Goal: Information Seeking & Learning: Learn about a topic

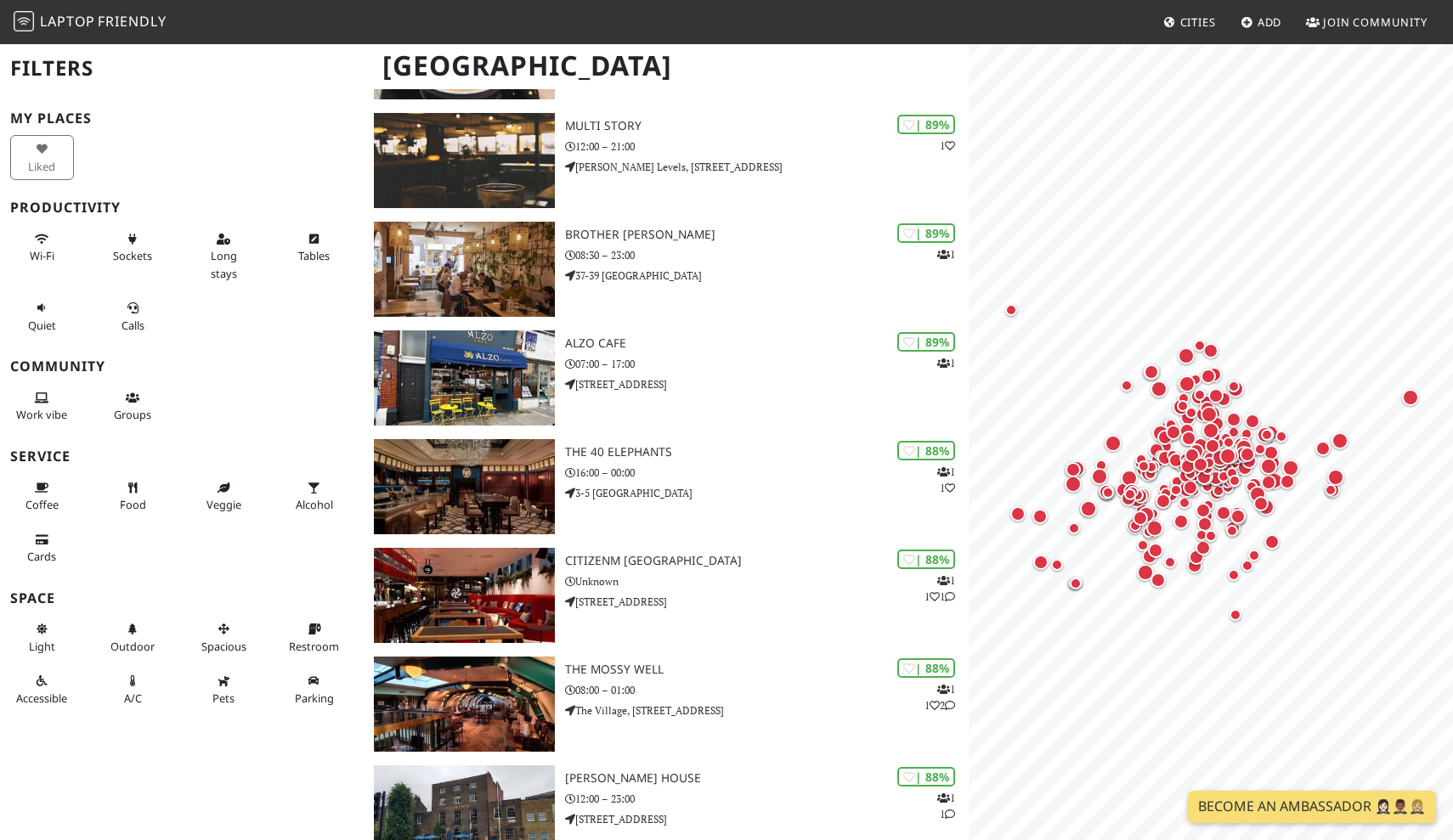
scroll to position [1311, 0]
click at [225, 252] on span "Long stays" at bounding box center [224, 264] width 26 height 32
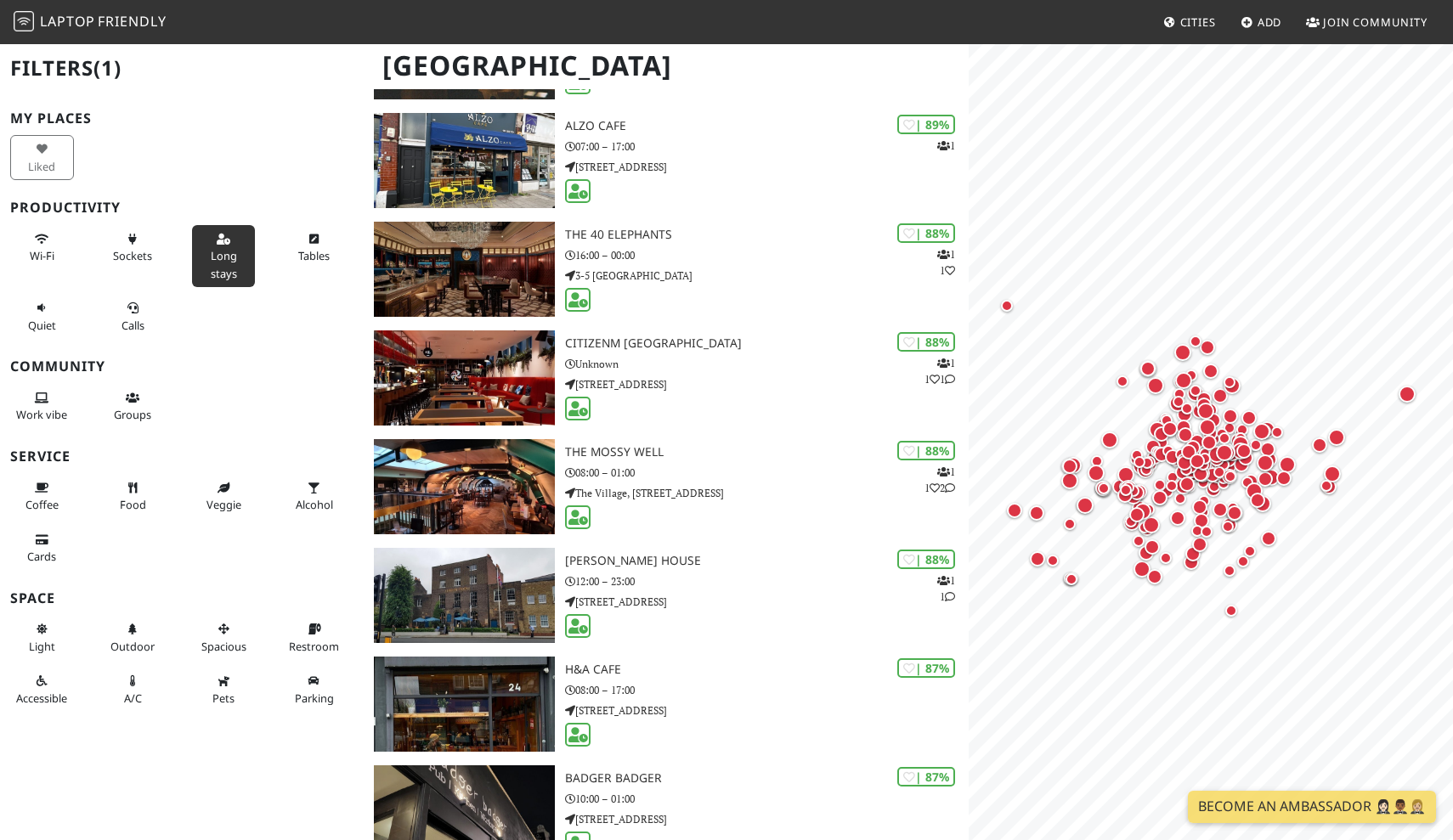
click at [1195, 24] on span "Cities" at bounding box center [1198, 22] width 36 height 15
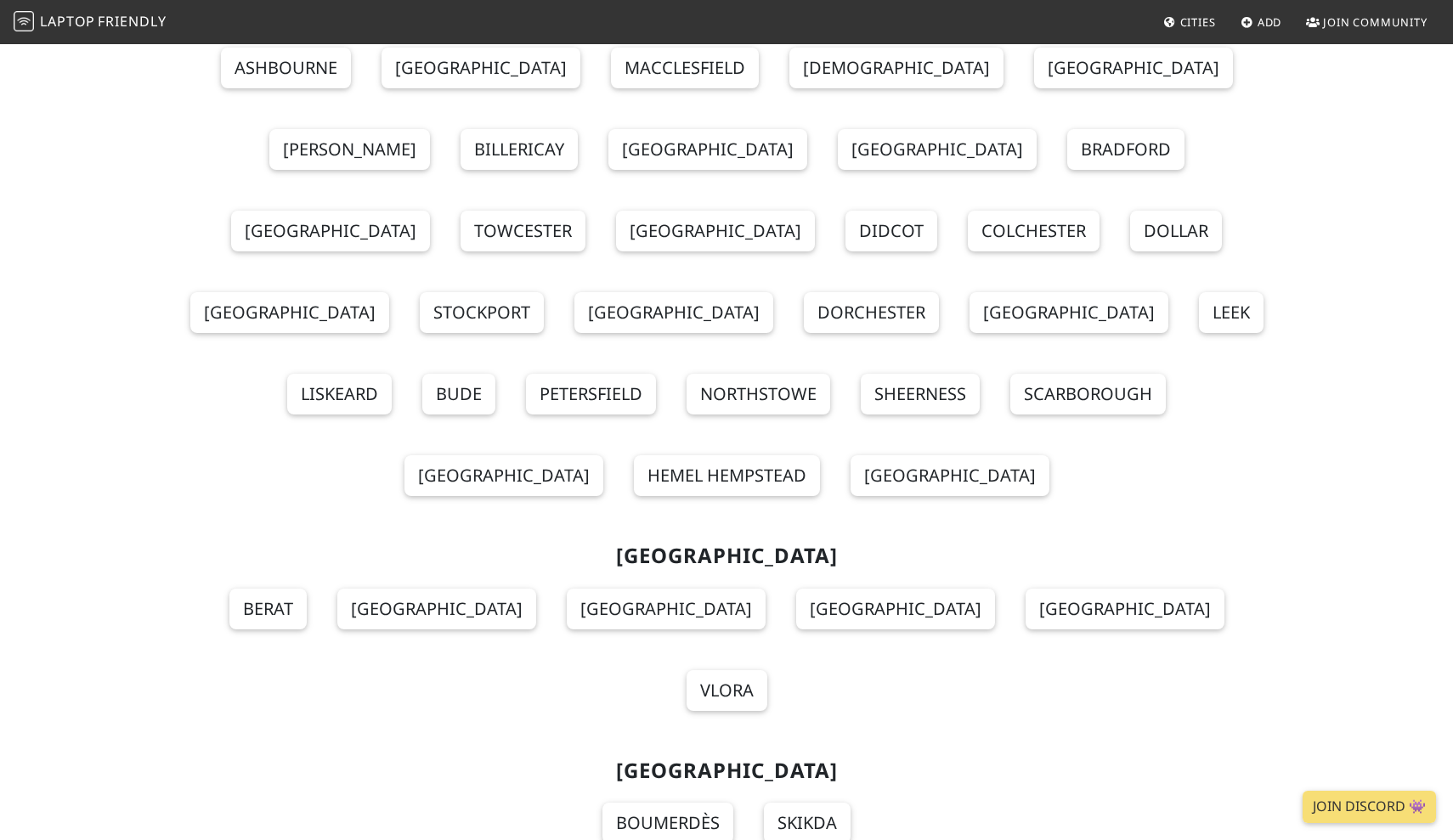
scroll to position [1026, 0]
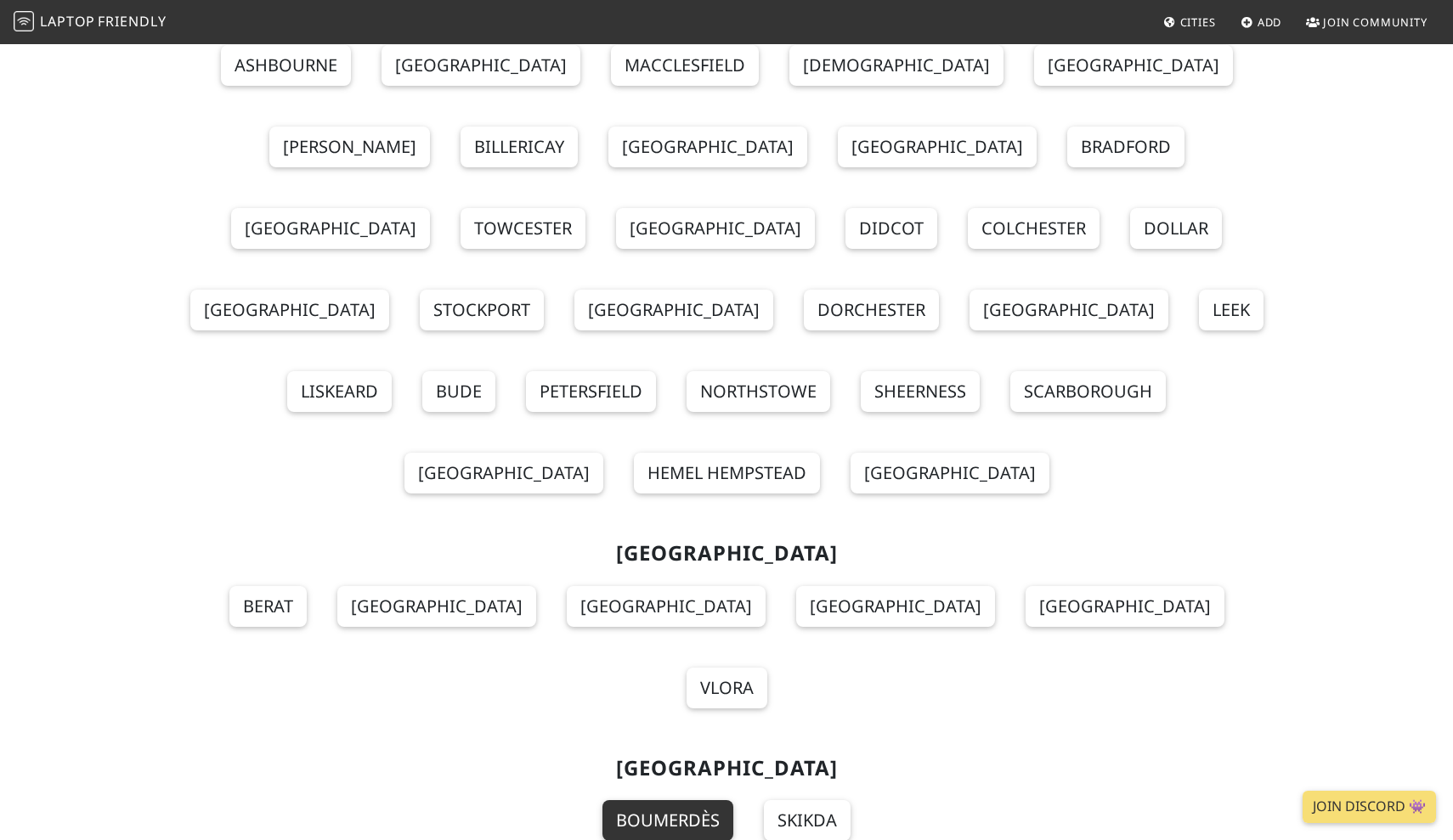
click at [696, 800] on link "Boumerdès" at bounding box center [667, 819] width 131 height 40
click at [326, 742] on section "Algeria Boumerdès Skikda" at bounding box center [726, 809] width 1101 height 134
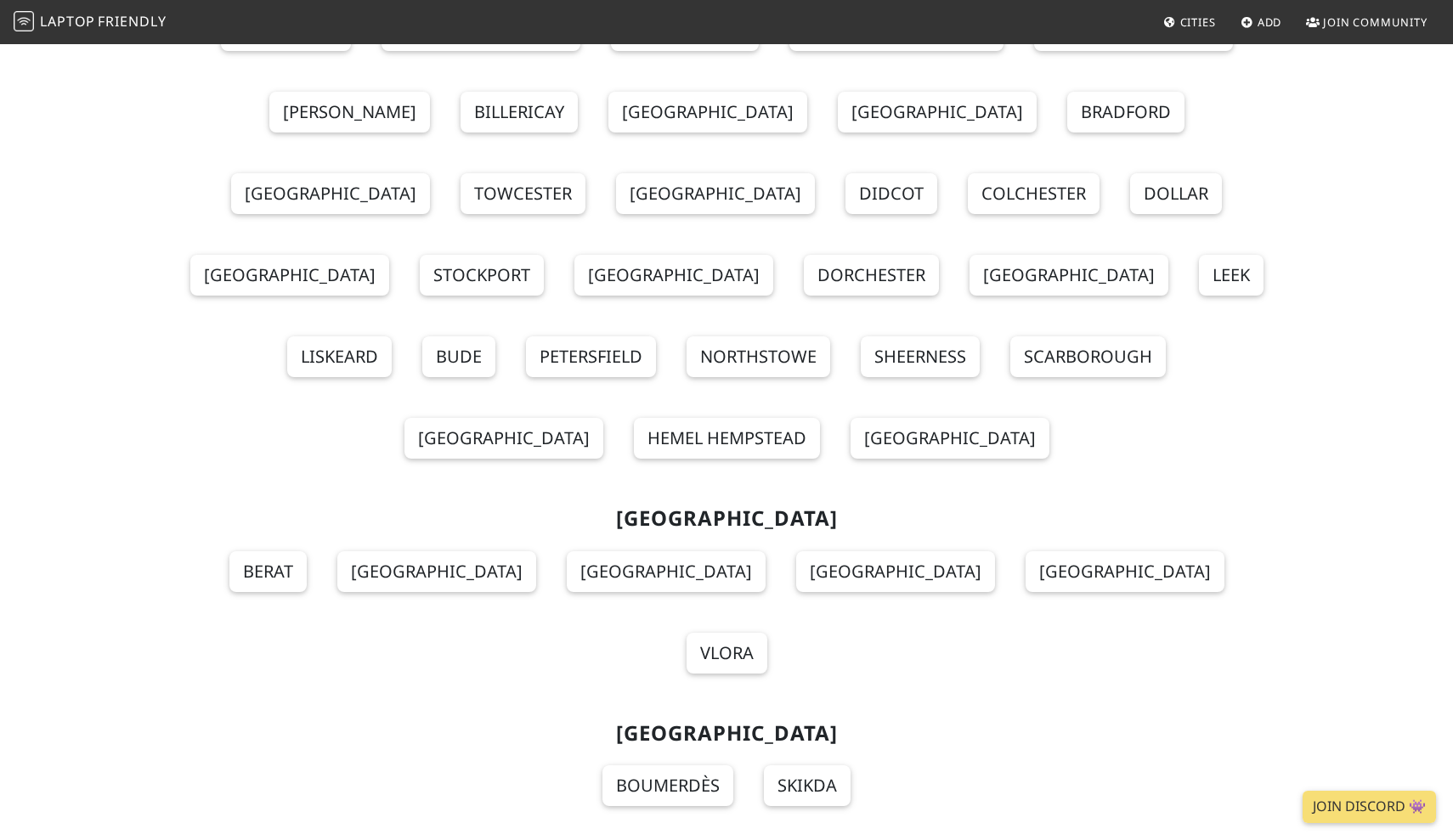
scroll to position [1068, 0]
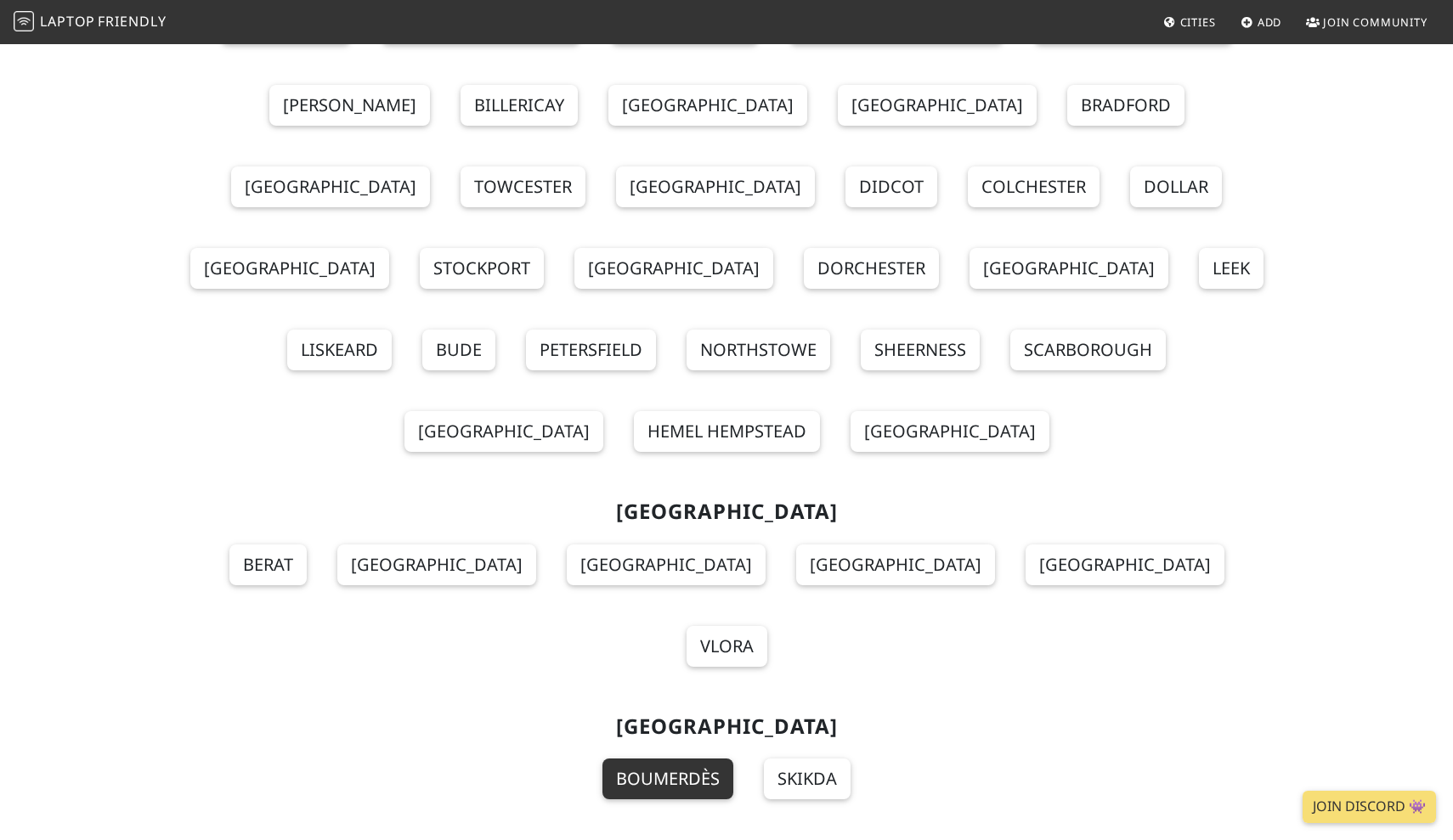
click at [712, 758] on link "Boumerdès" at bounding box center [667, 778] width 131 height 40
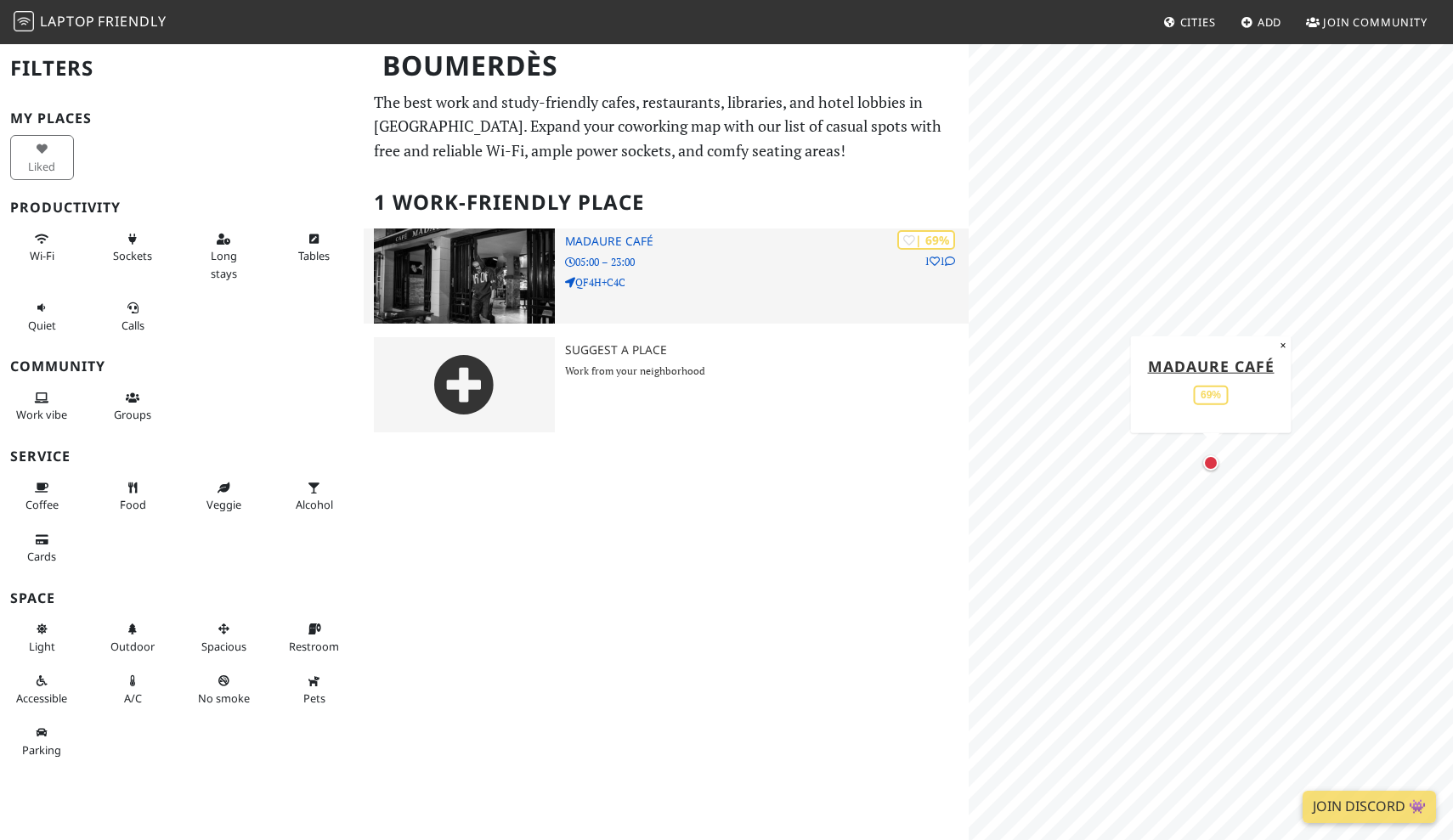
click at [506, 293] on img at bounding box center [464, 276] width 182 height 95
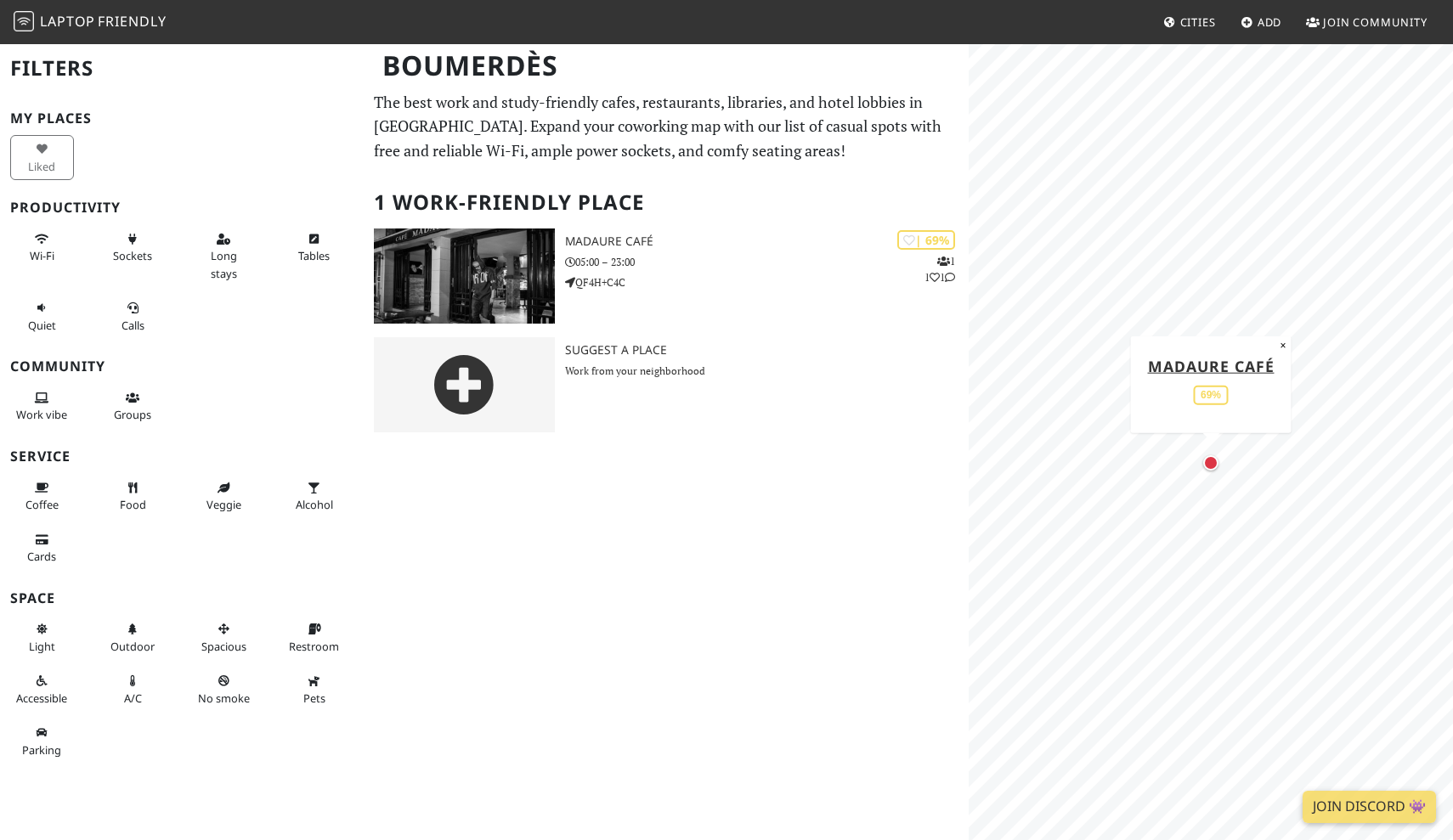
click at [1210, 459] on div "Map marker" at bounding box center [1210, 463] width 15 height 15
click at [99, 23] on span "Friendly" at bounding box center [132, 22] width 68 height 19
click at [110, 15] on span "Friendly" at bounding box center [132, 22] width 68 height 19
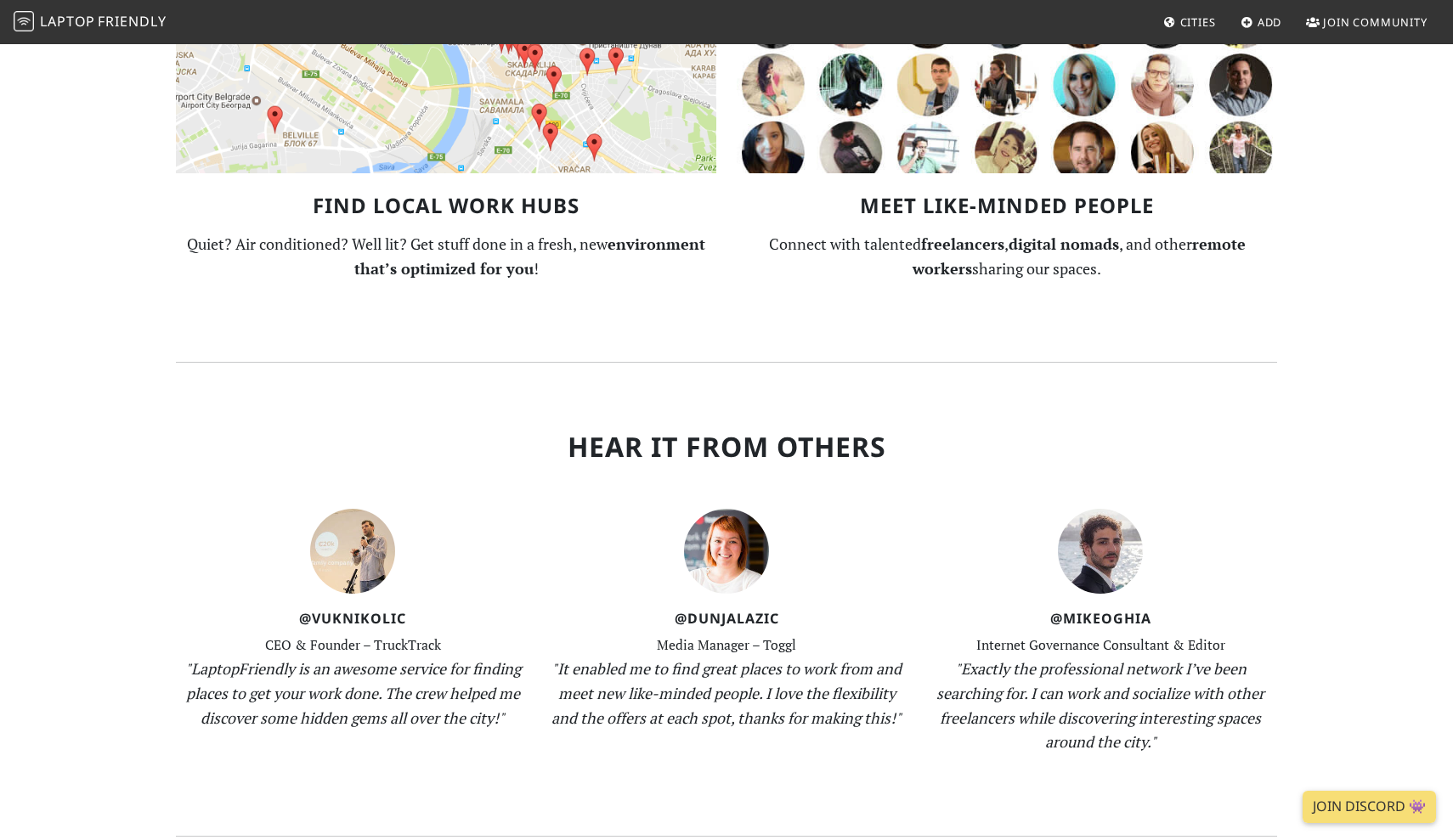
scroll to position [1735, 0]
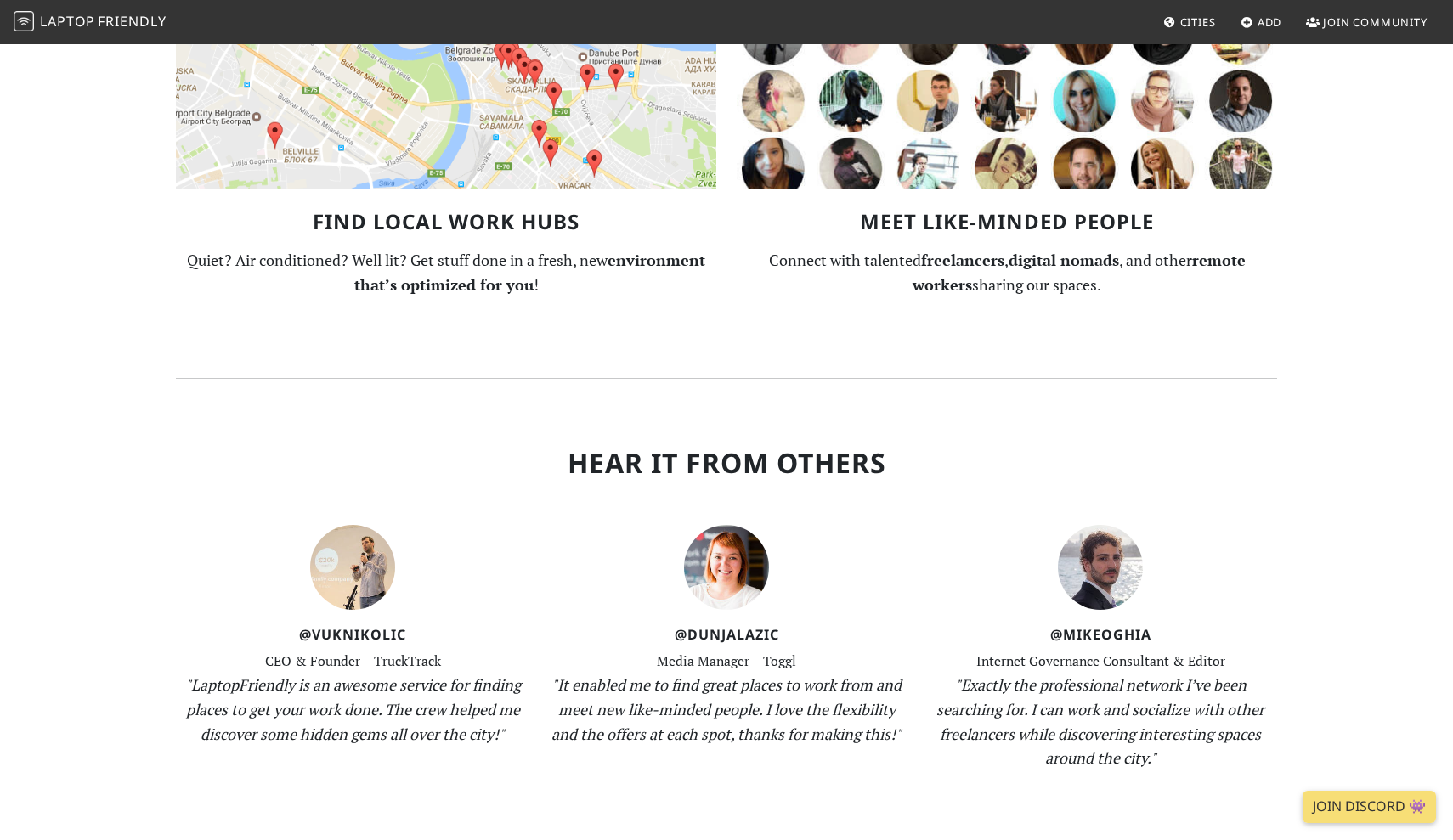
click at [875, 447] on h2 "Hear It From Others" at bounding box center [726, 463] width 1101 height 32
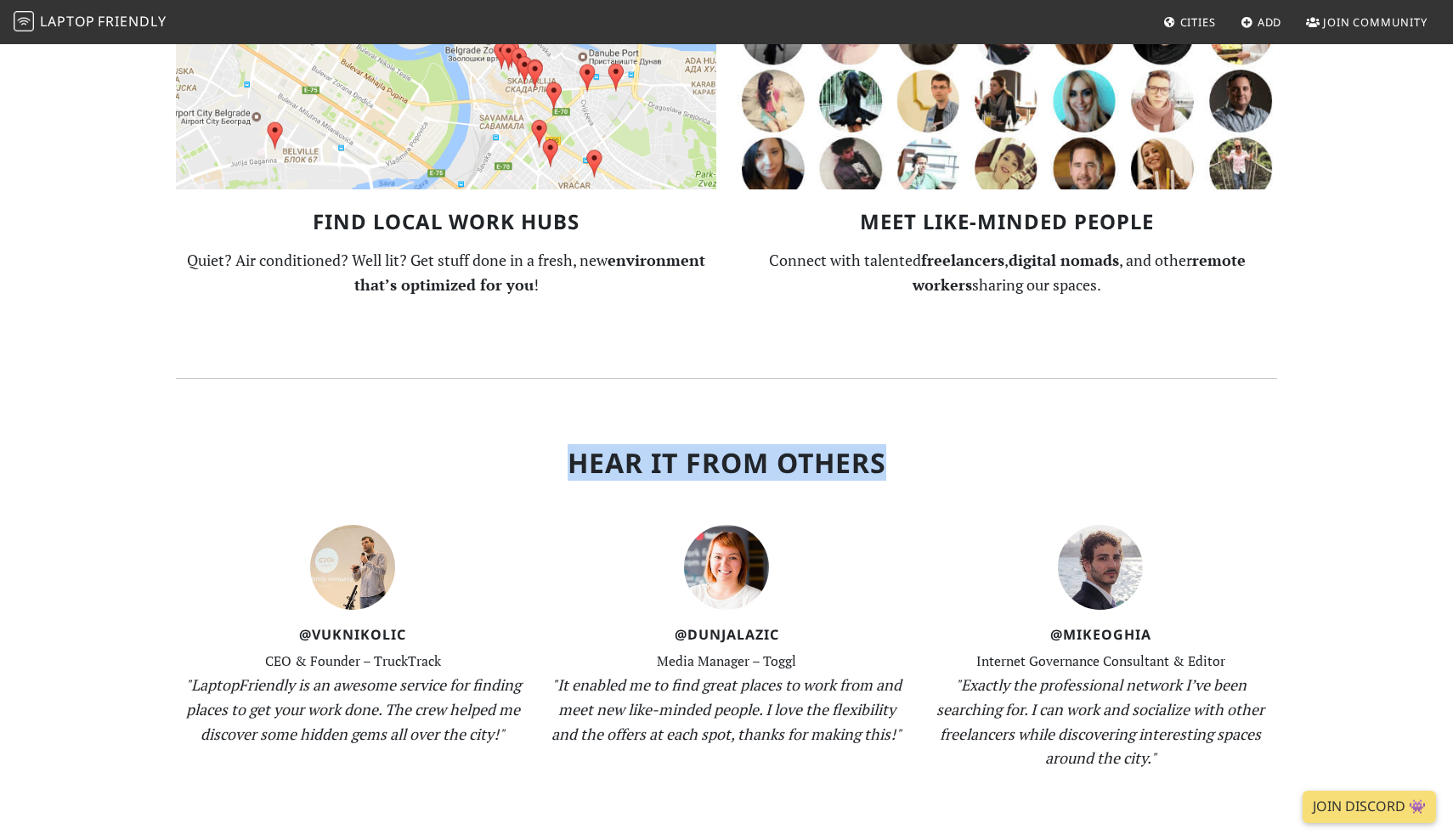
click at [875, 447] on h2 "Hear It From Others" at bounding box center [726, 463] width 1101 height 32
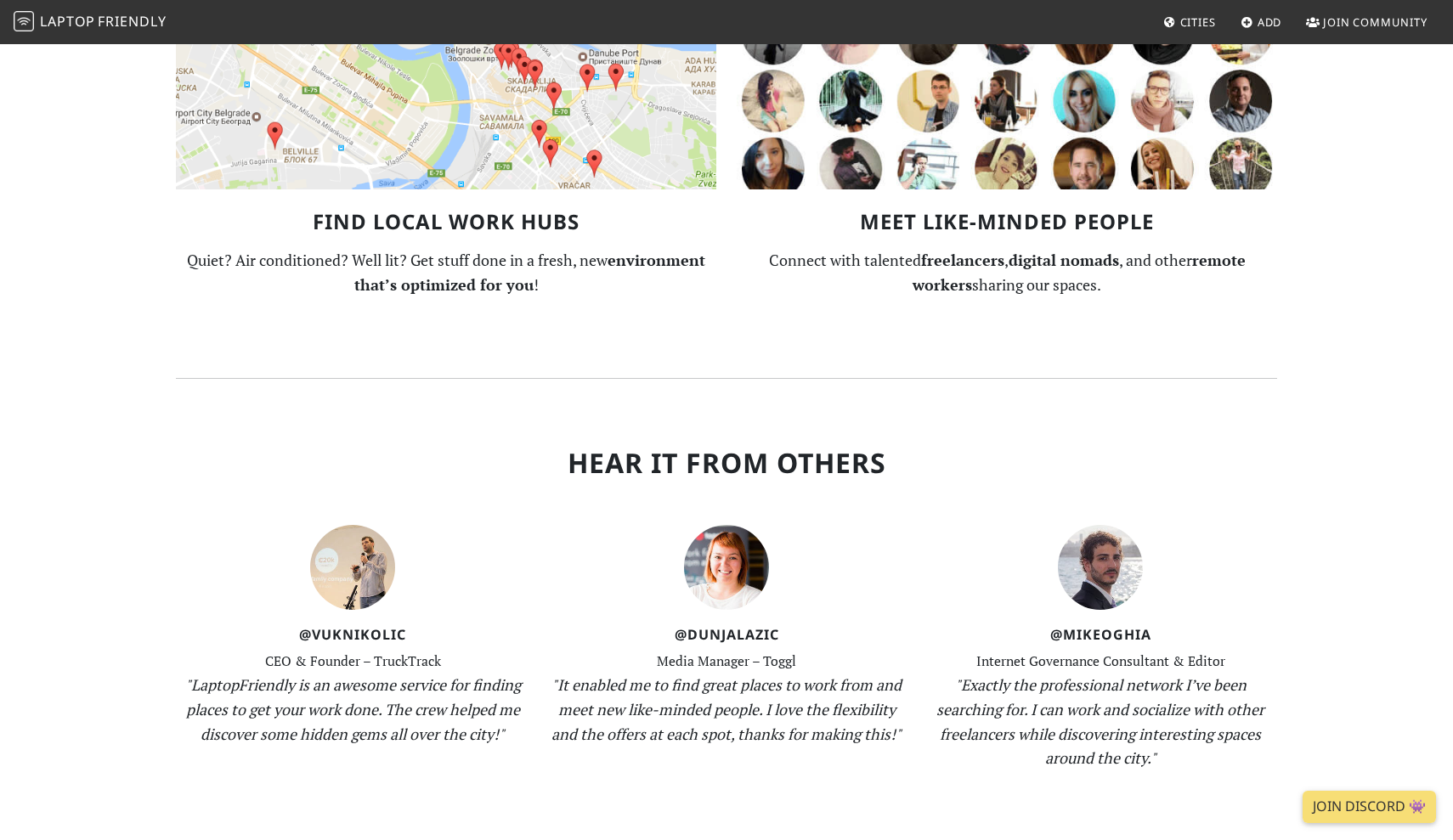
click at [423, 652] on small "CEO & Founder – TruckTrack" at bounding box center [353, 660] width 176 height 18
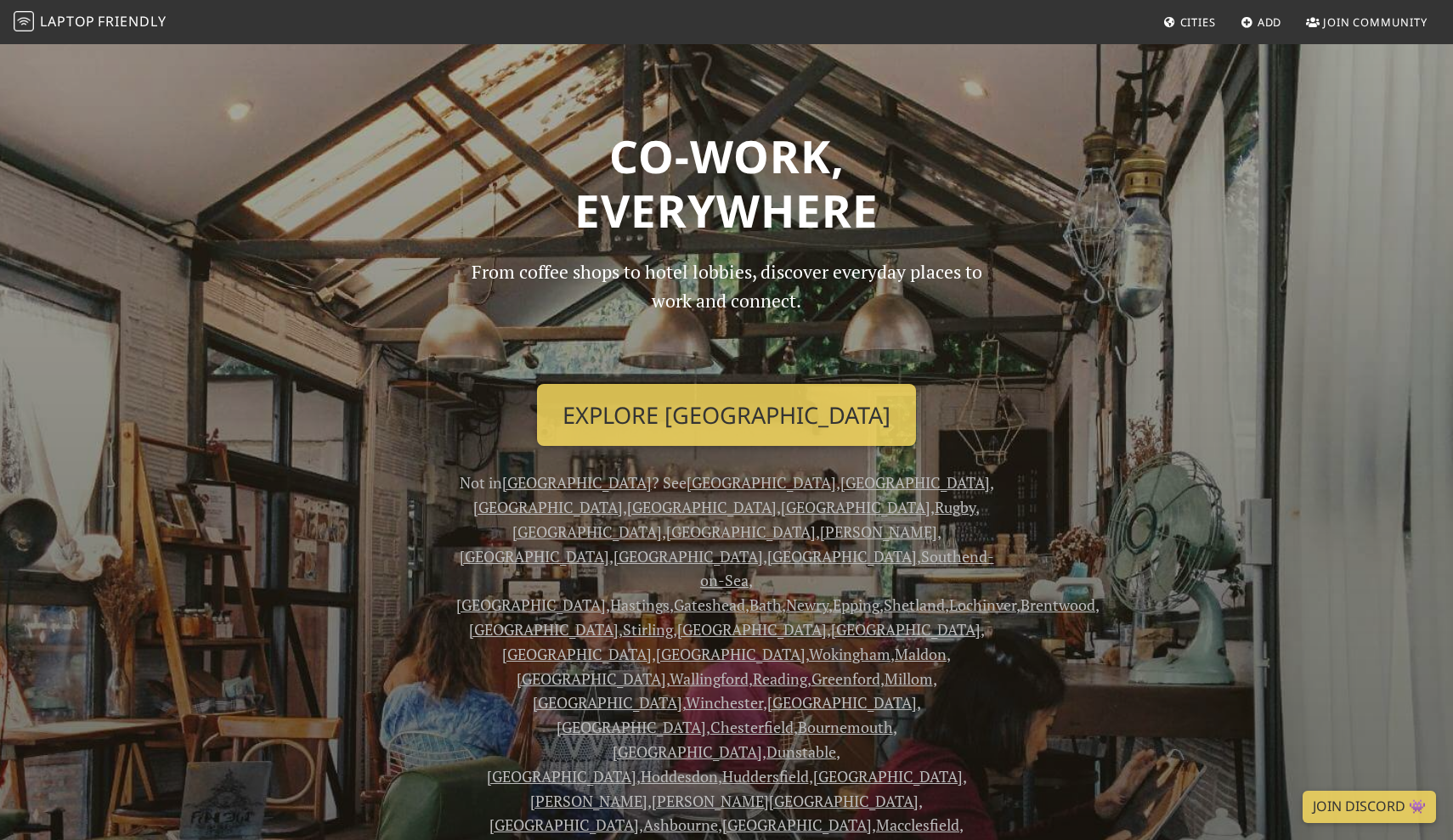
scroll to position [0, 0]
click at [75, 30] on span "Laptop" at bounding box center [67, 22] width 56 height 19
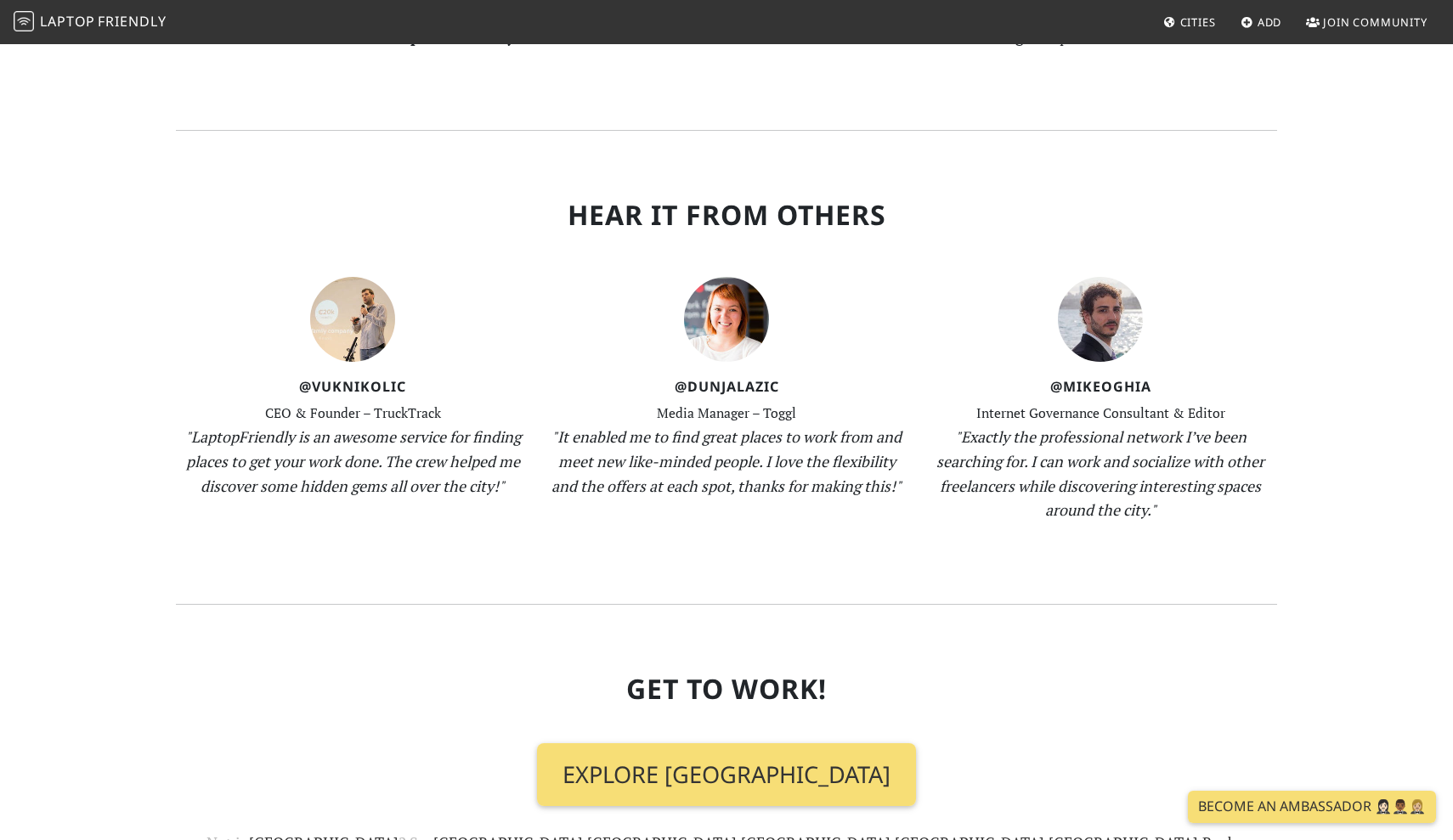
scroll to position [2055, 0]
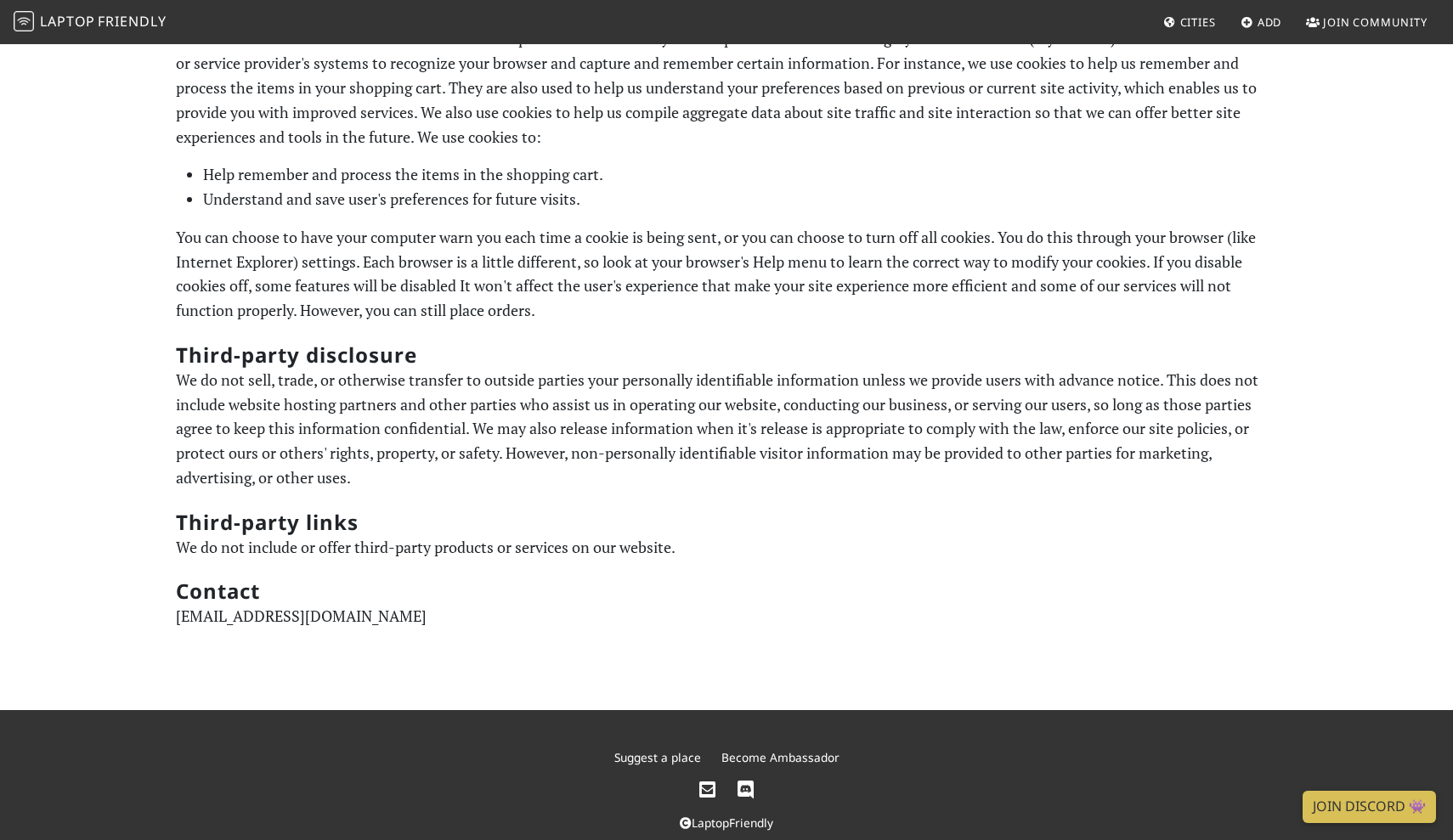
scroll to position [840, 0]
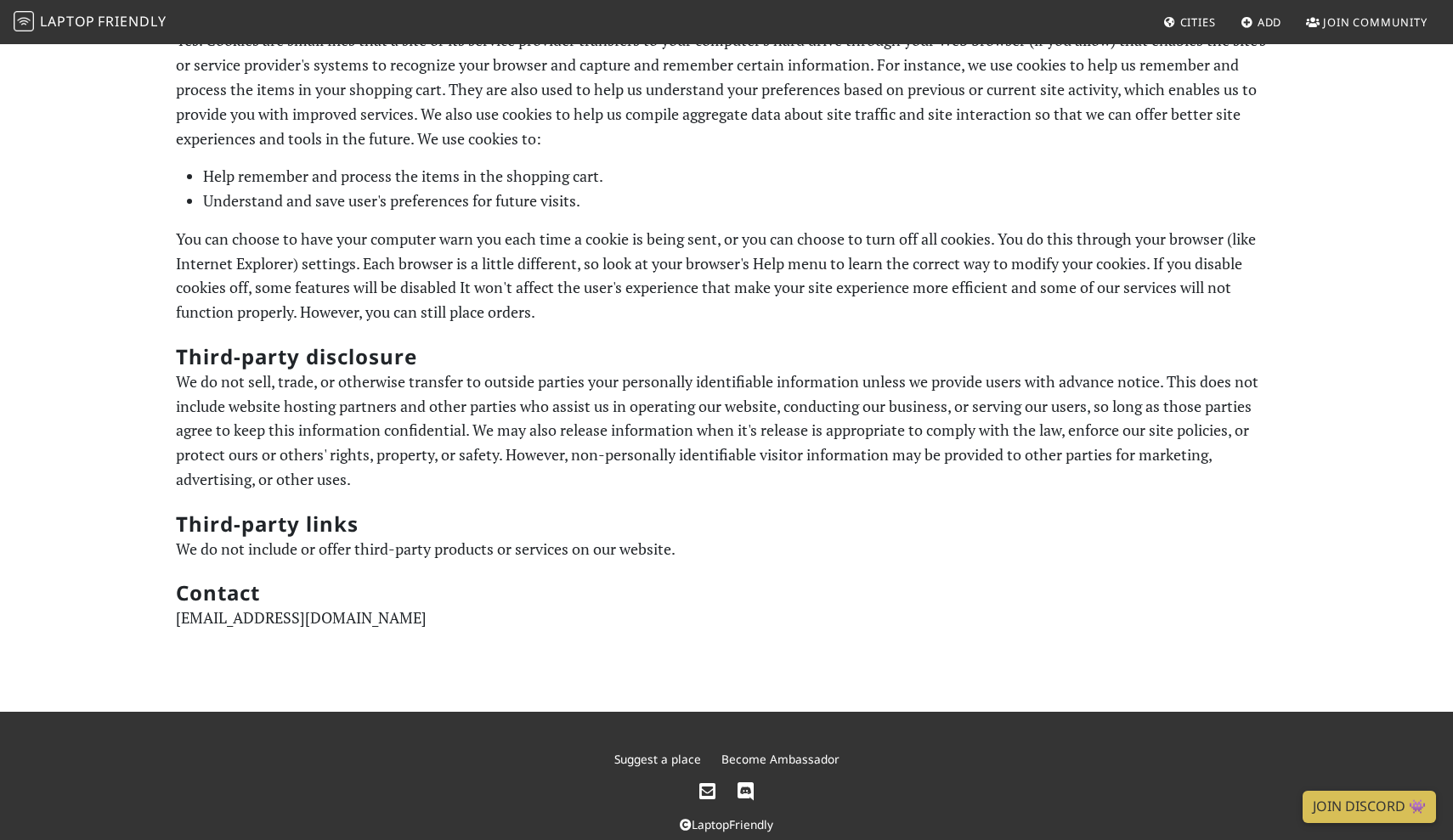
click at [197, 606] on p "crew@laptopfriendly.co" at bounding box center [726, 618] width 1101 height 24
click at [1262, 24] on span "Add" at bounding box center [1269, 22] width 24 height 15
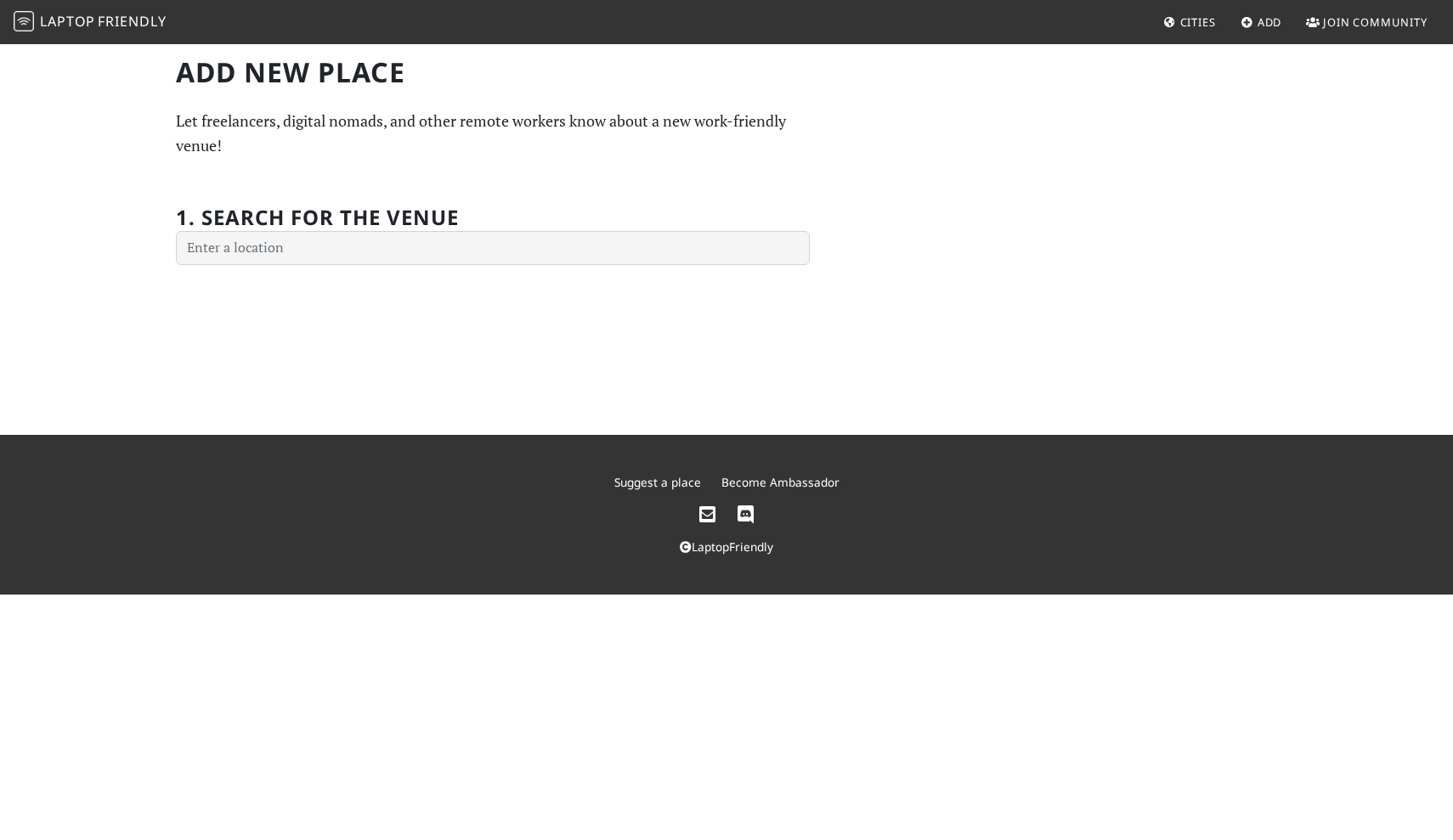
click at [1199, 22] on span "Cities" at bounding box center [1198, 22] width 36 height 15
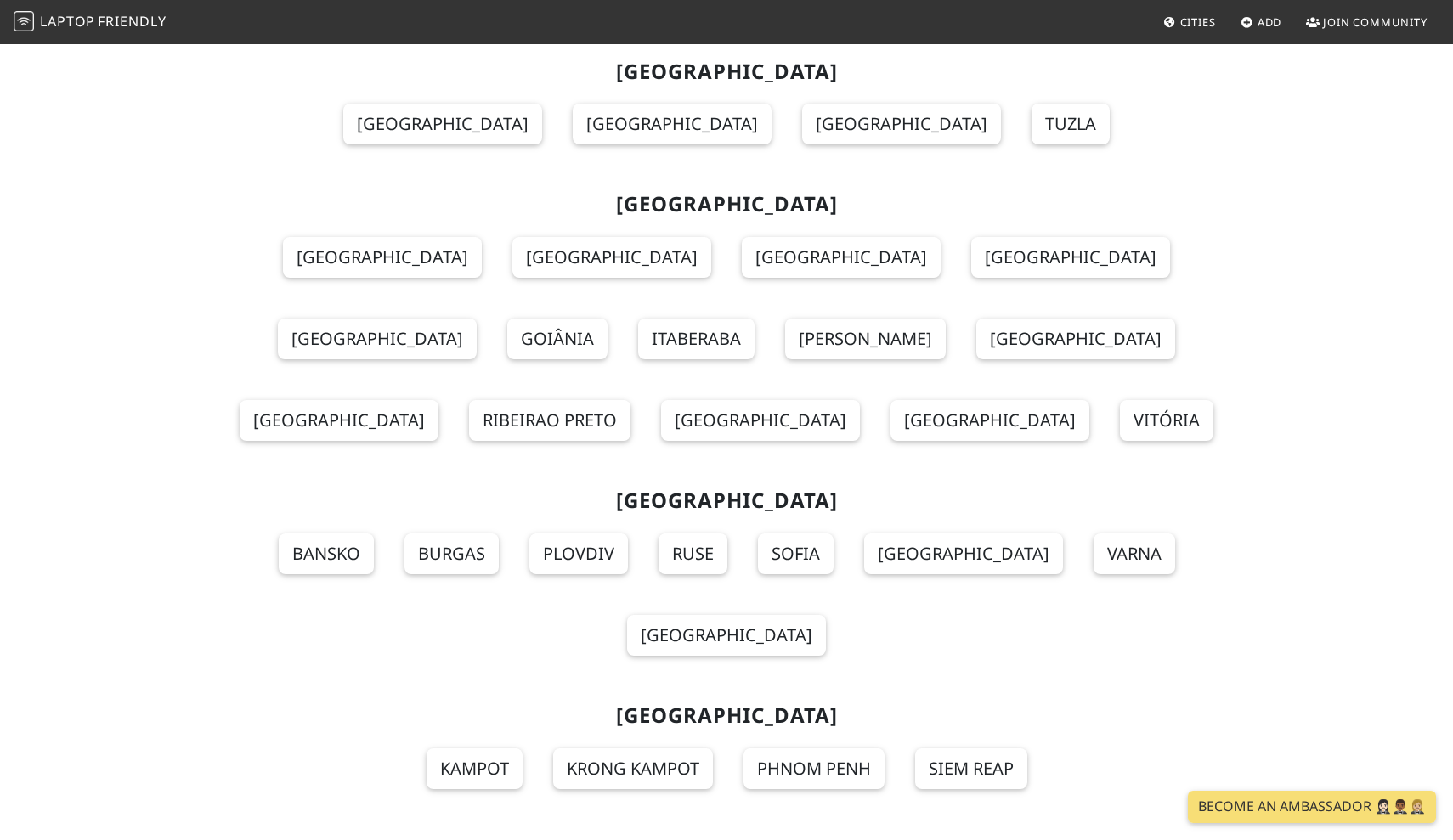
scroll to position [3381, 0]
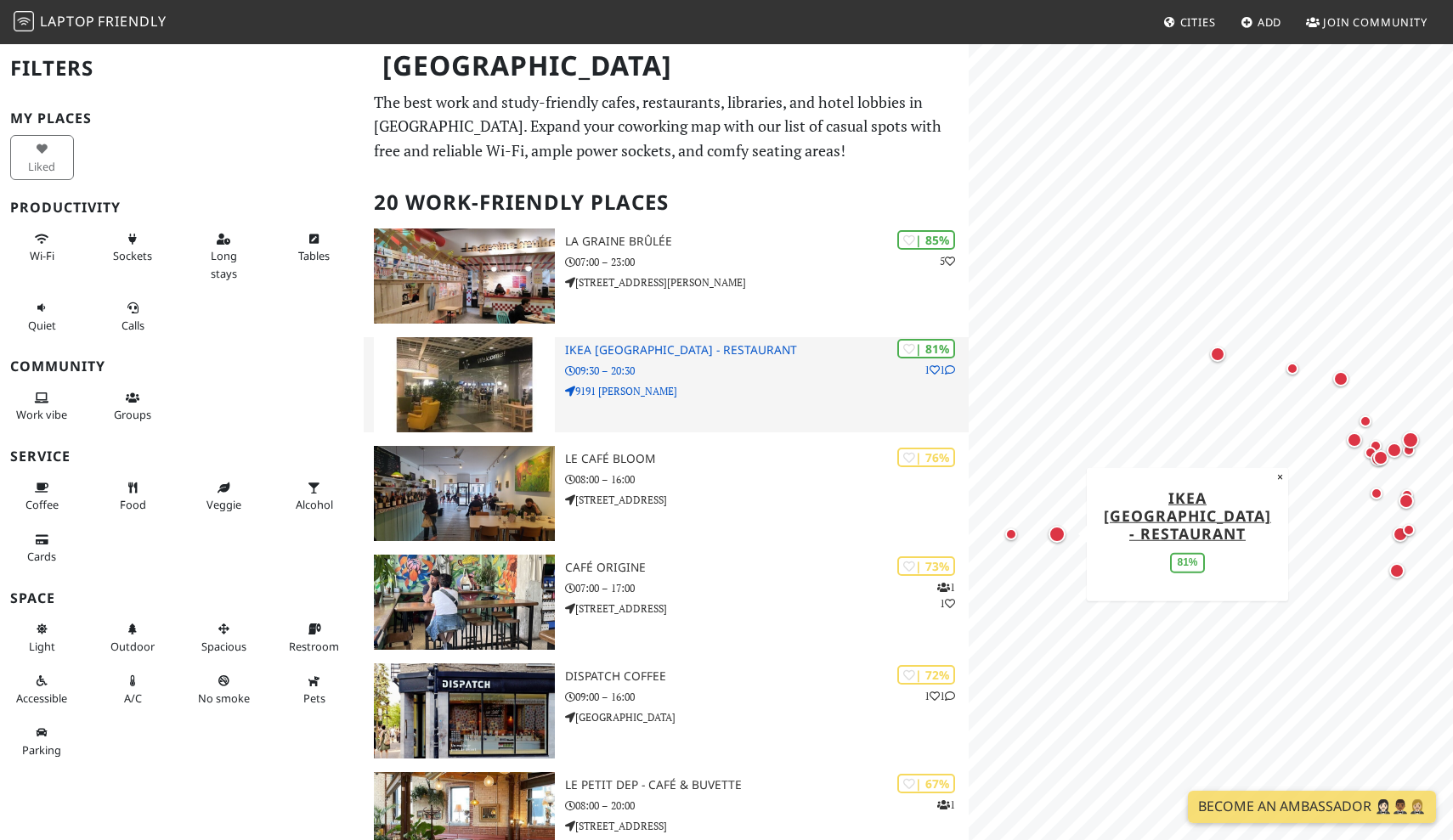
click at [744, 383] on p "9191 [PERSON_NAME]" at bounding box center [766, 390] width 404 height 16
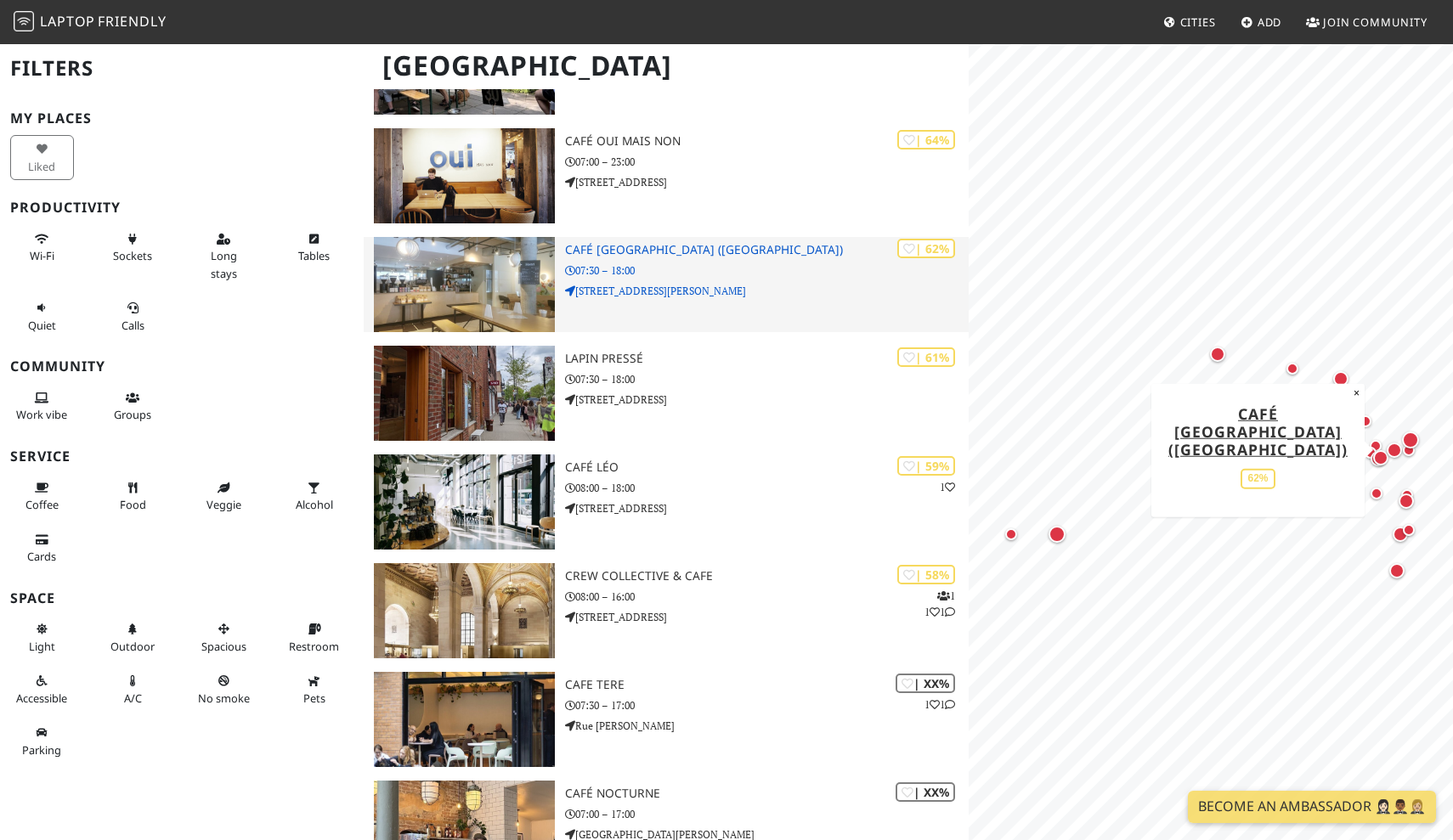
scroll to position [971, 0]
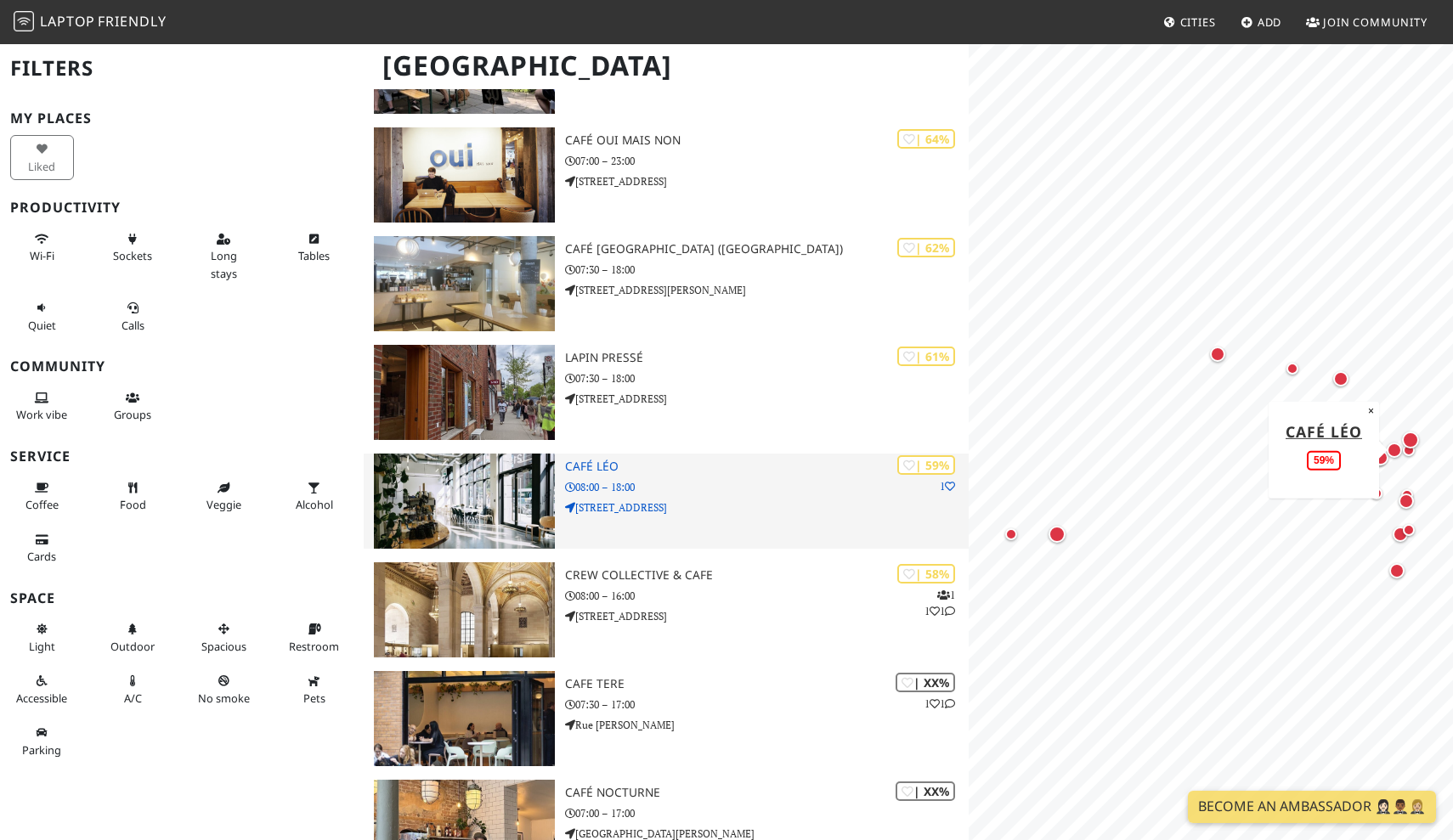
click at [622, 459] on h3 "café léo" at bounding box center [766, 466] width 404 height 14
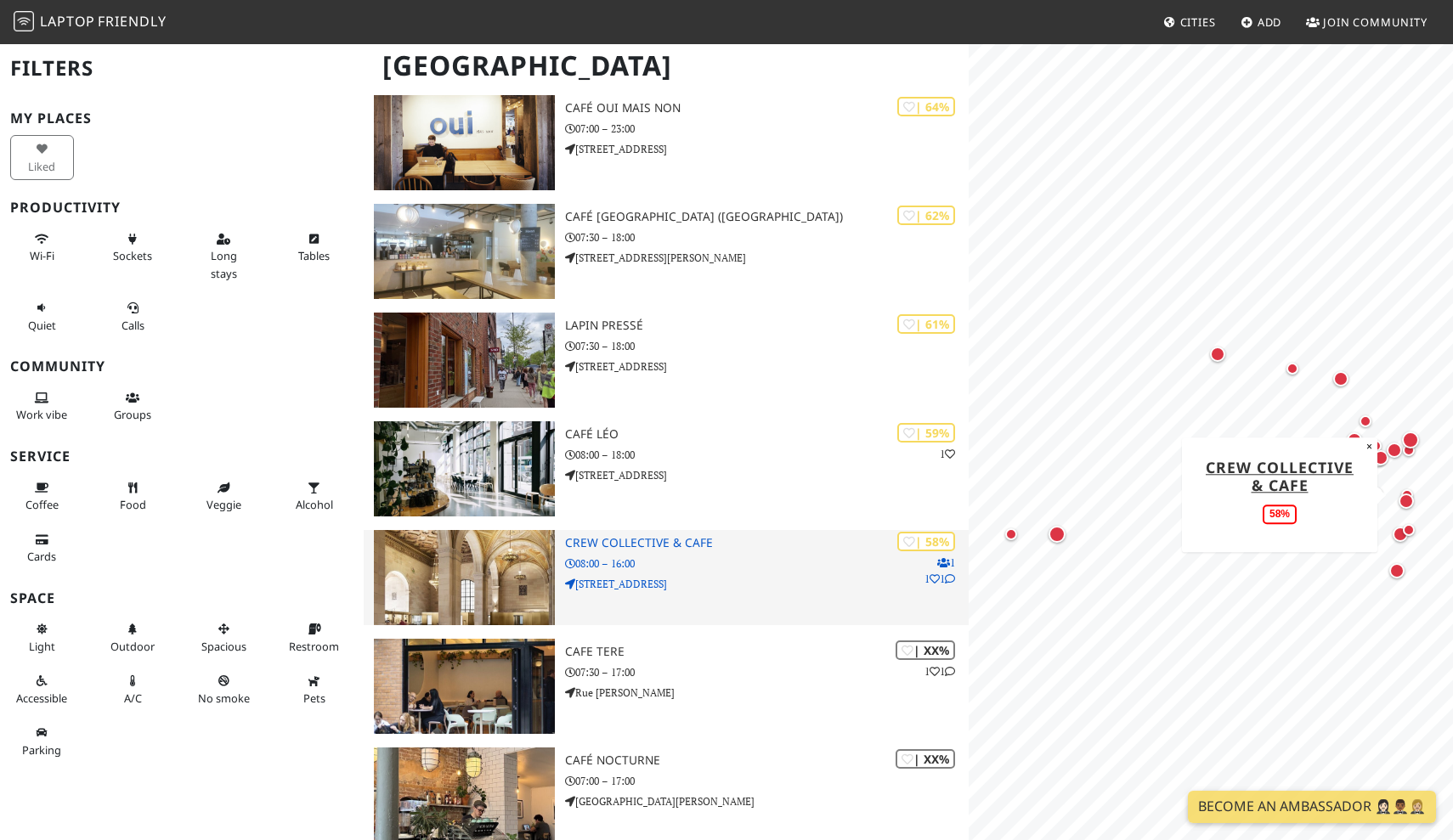
scroll to position [1015, 0]
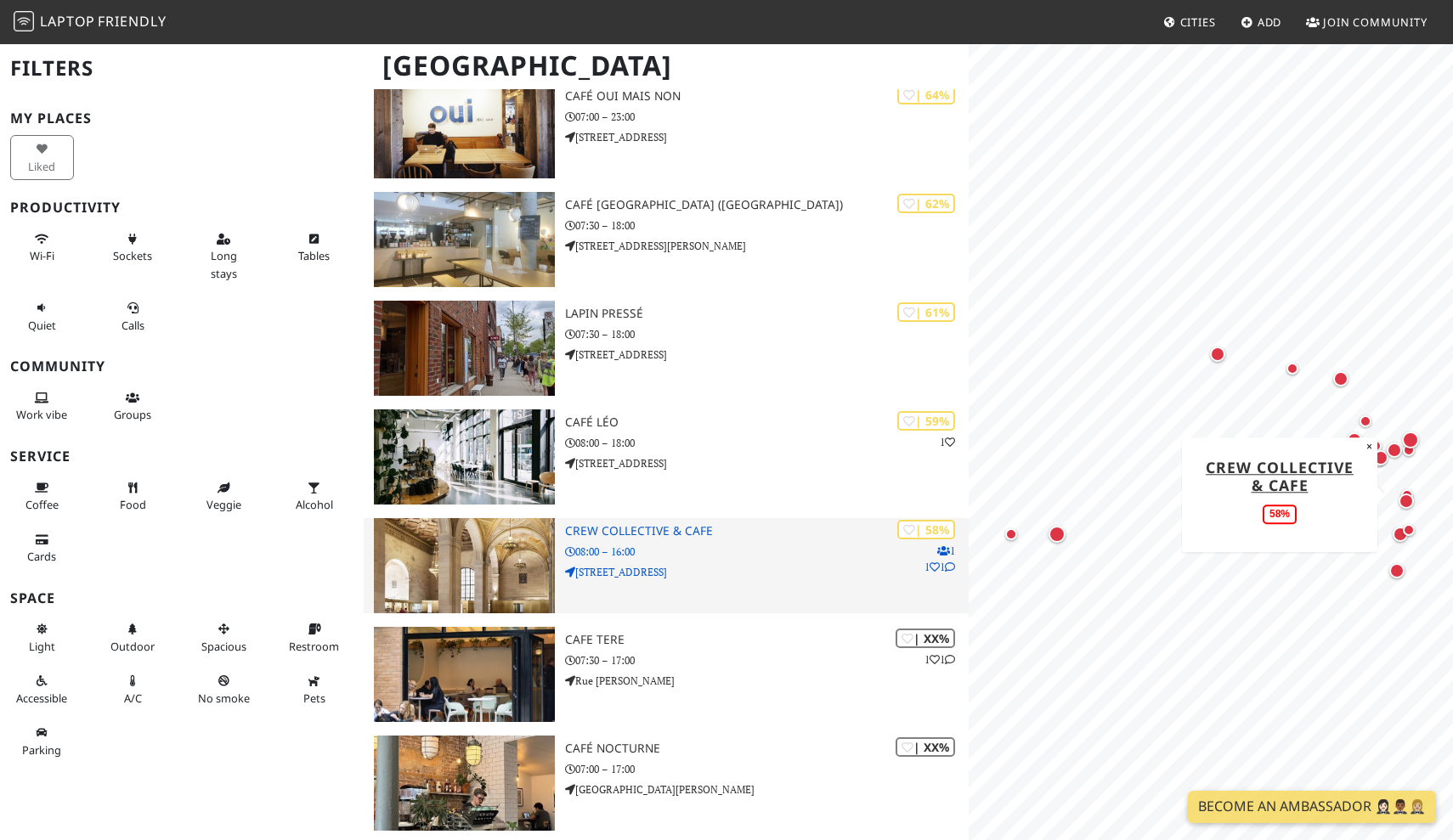
click at [482, 569] on img at bounding box center [464, 565] width 182 height 95
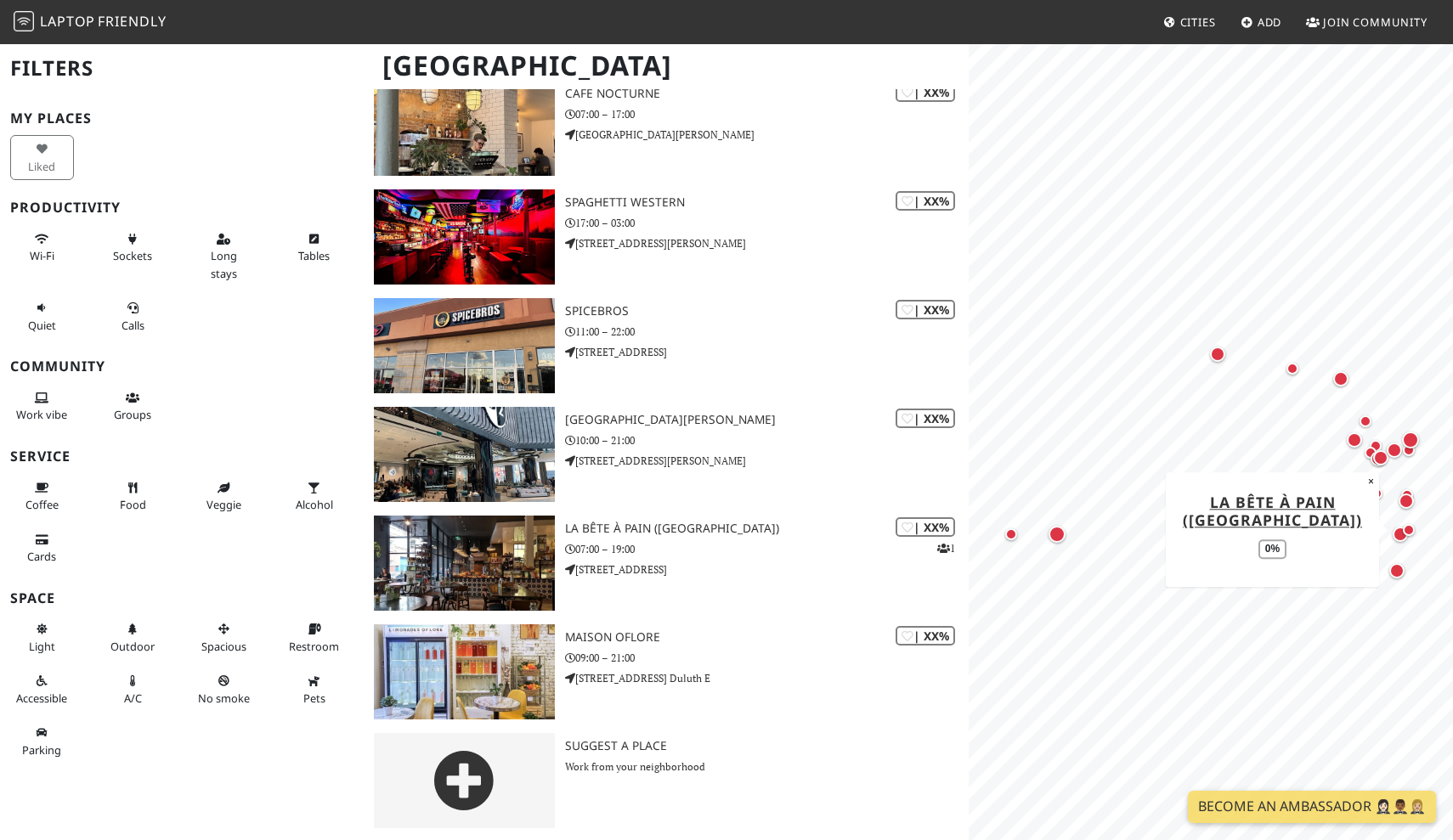
scroll to position [1669, 0]
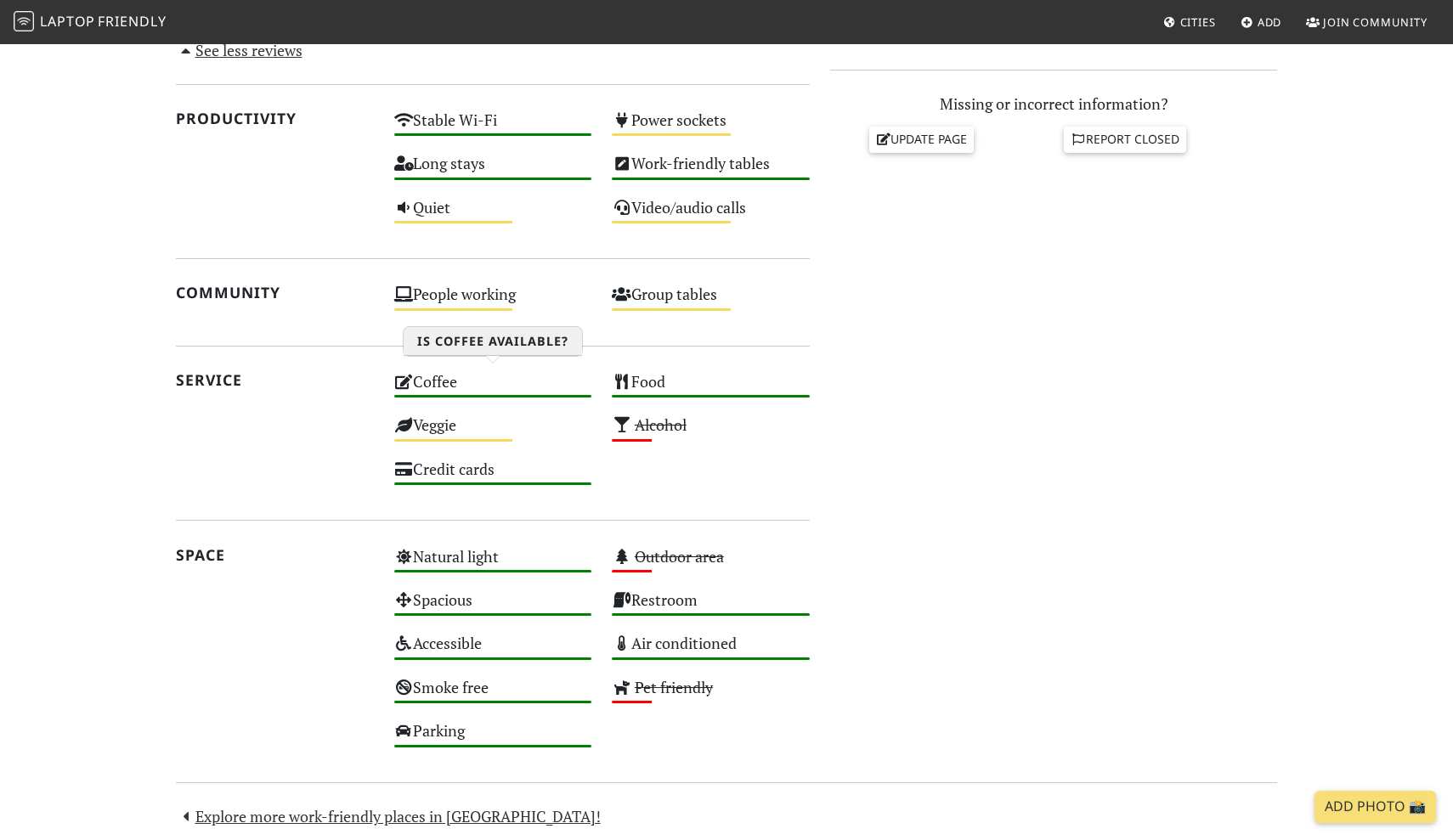
scroll to position [737, 0]
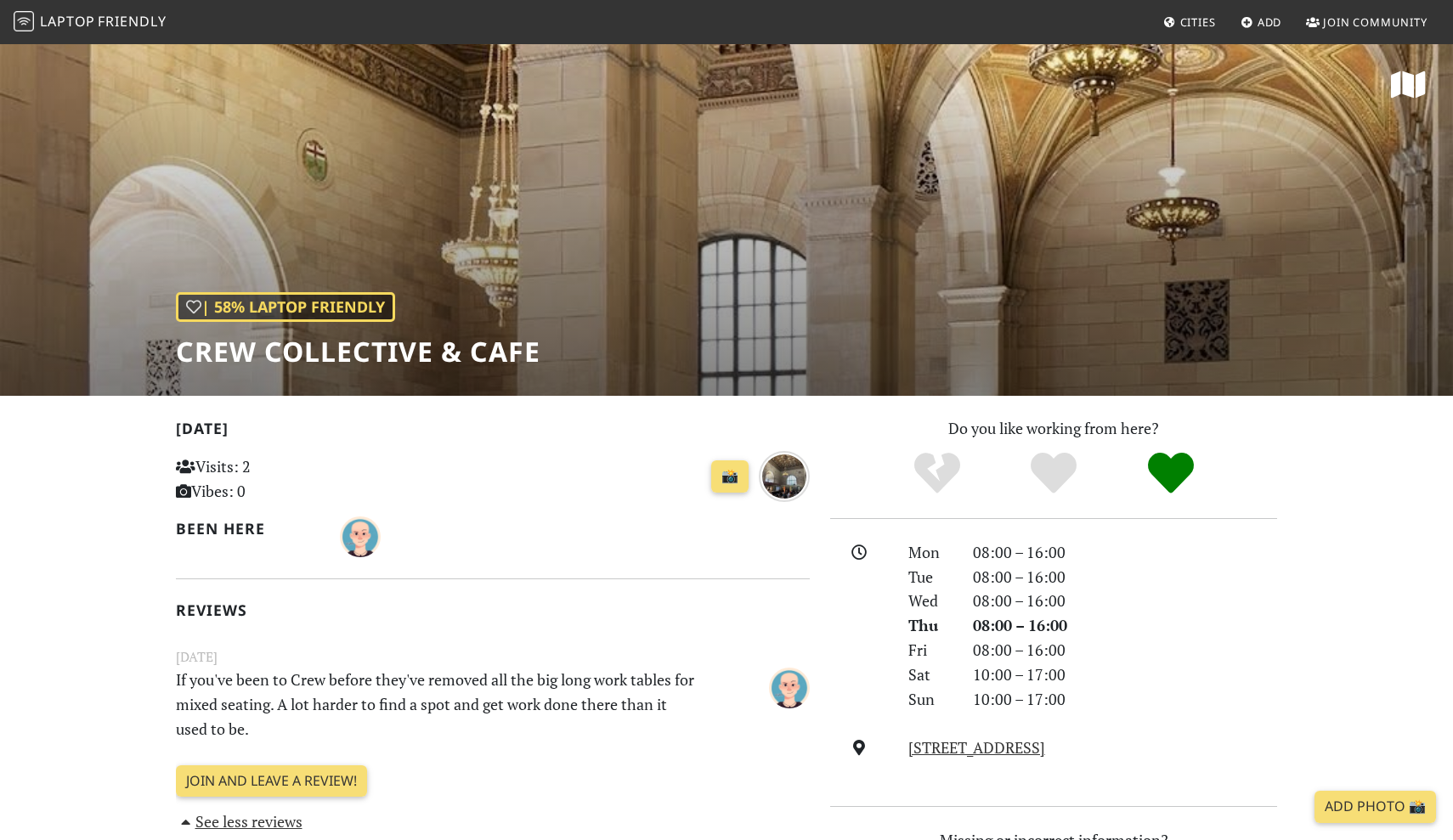
click at [790, 224] on div "| 58% Laptop Friendly Crew Collective & Cafe" at bounding box center [726, 219] width 1453 height 354
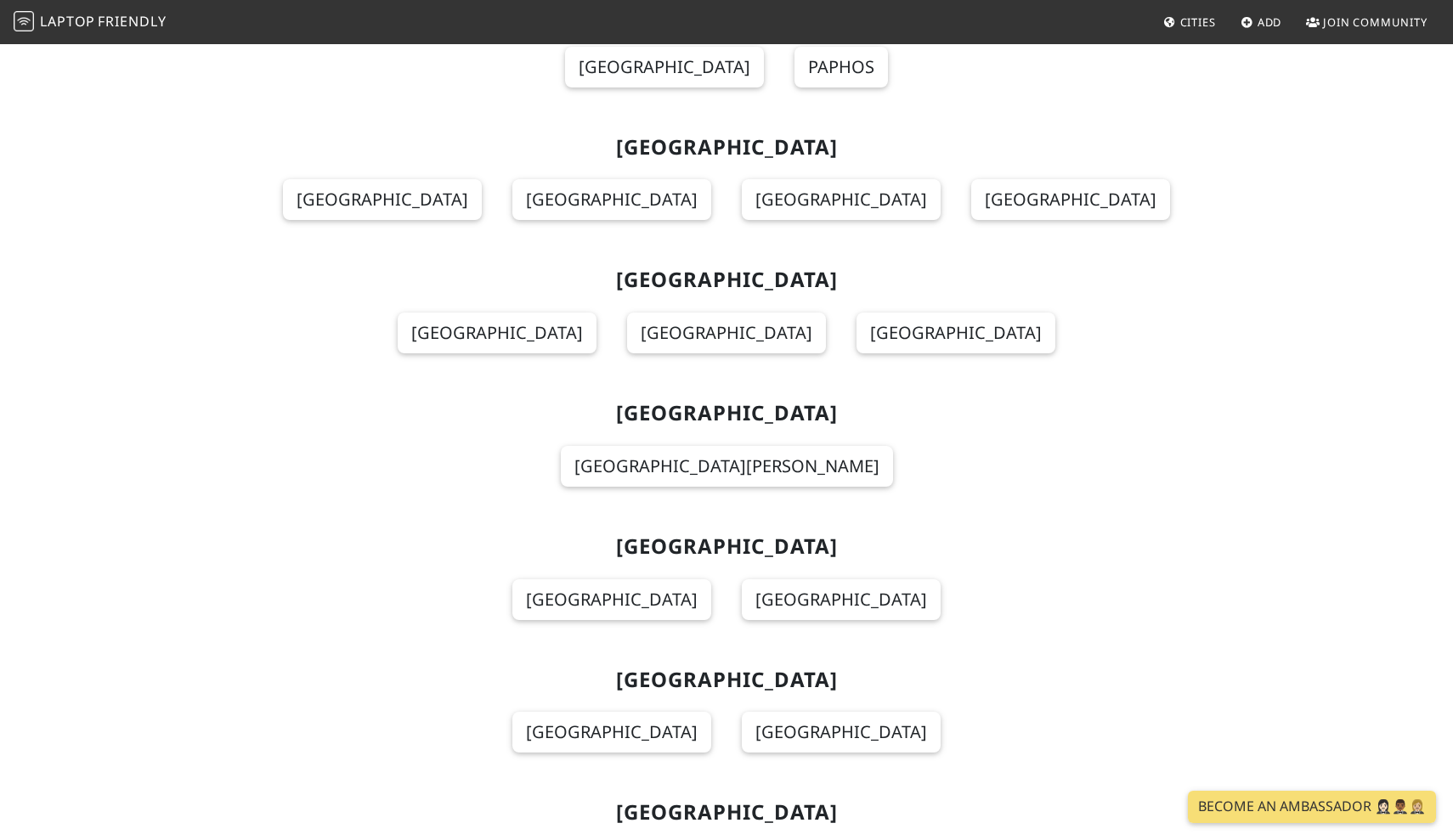
scroll to position [5950, 0]
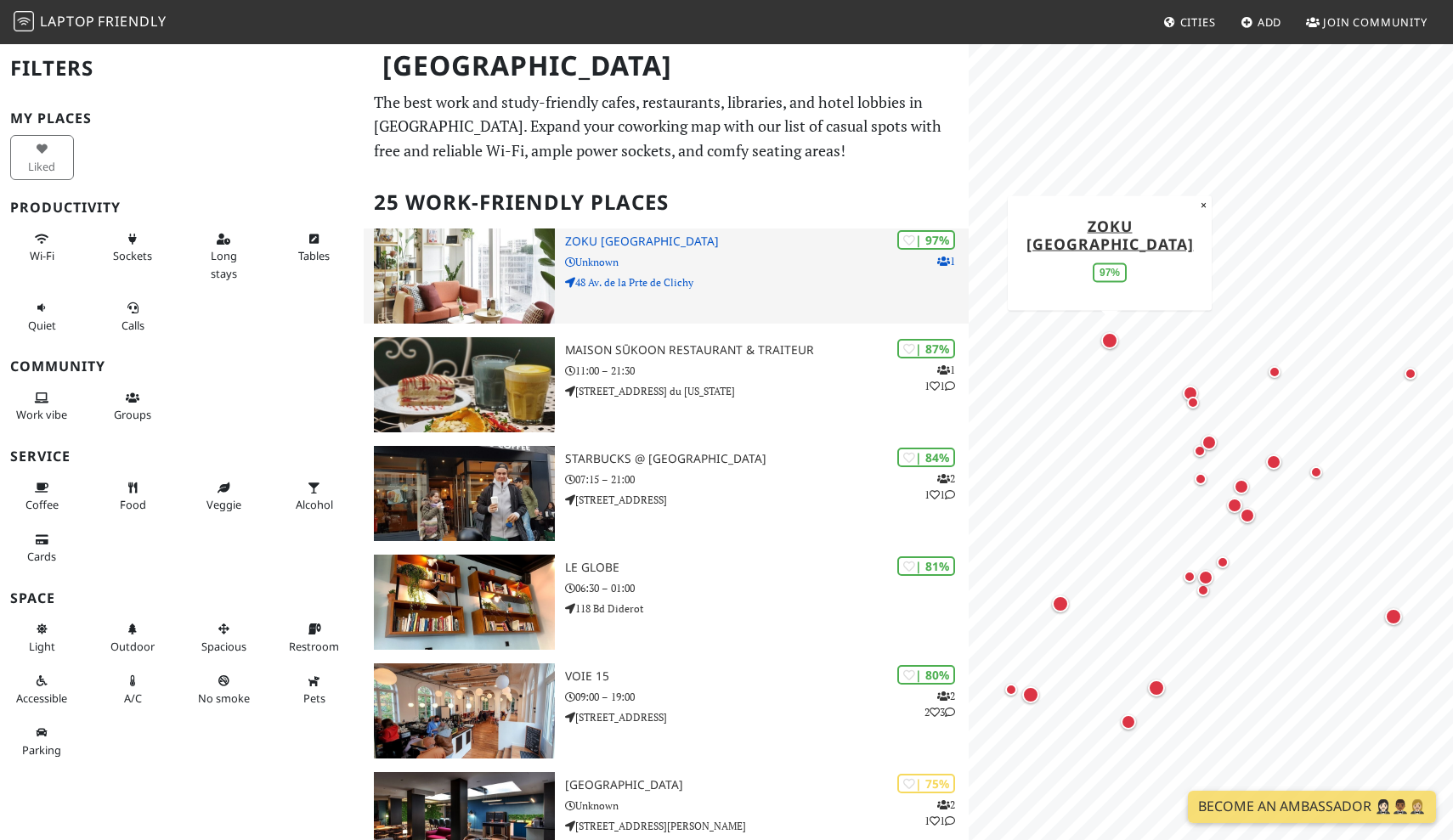
click at [503, 262] on img at bounding box center [464, 276] width 182 height 95
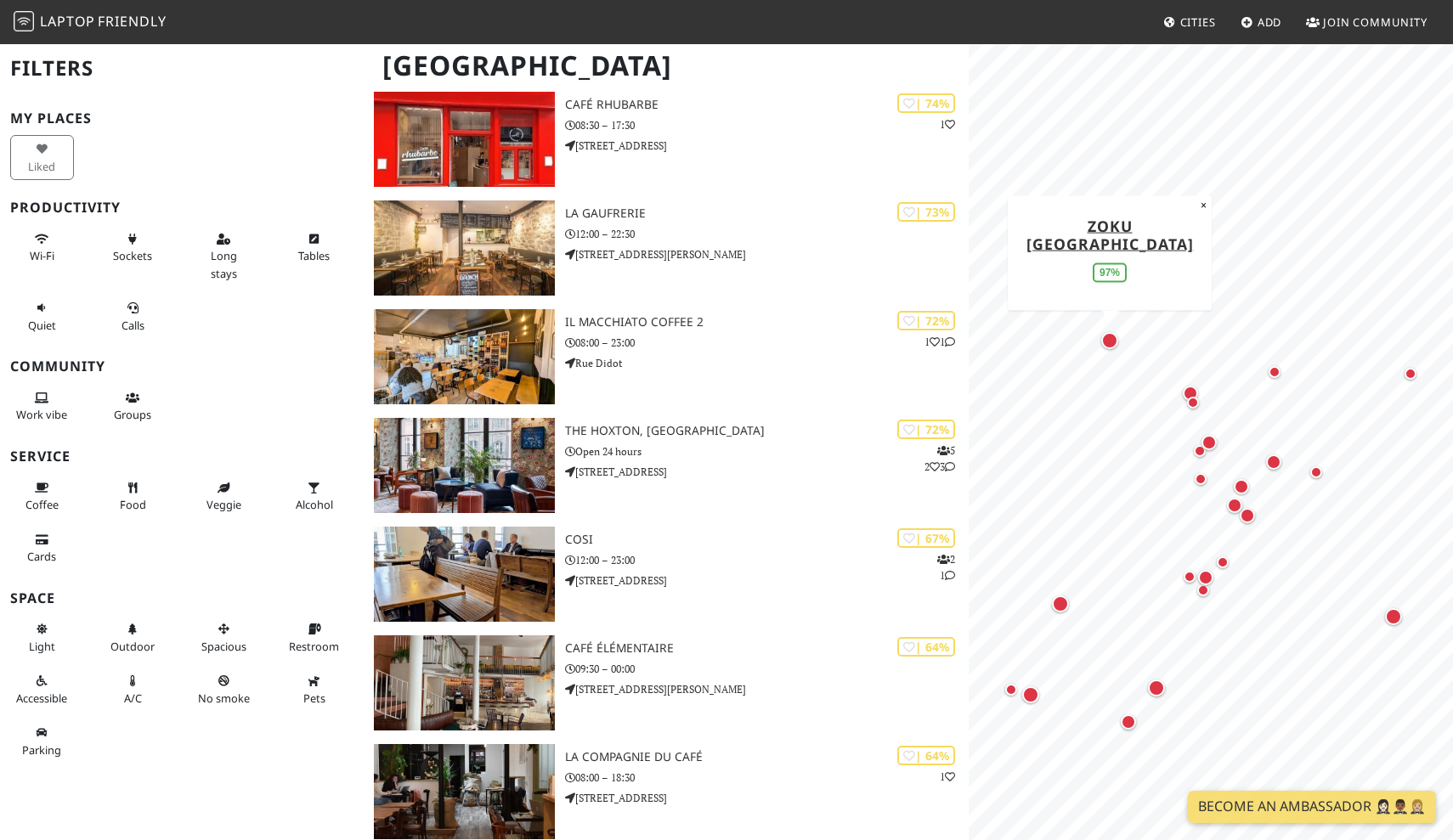
scroll to position [819, 0]
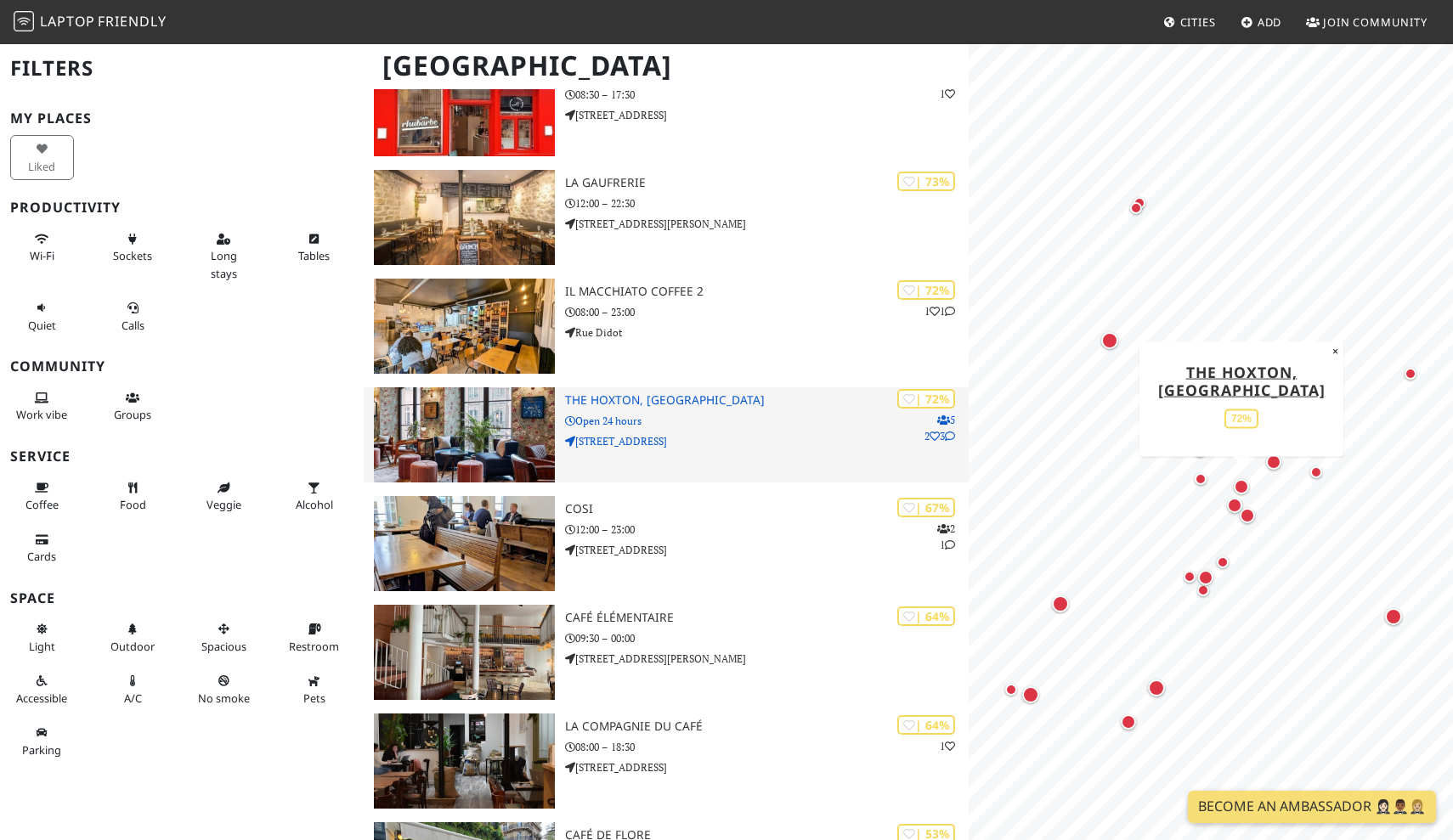
click at [443, 424] on img at bounding box center [464, 435] width 182 height 95
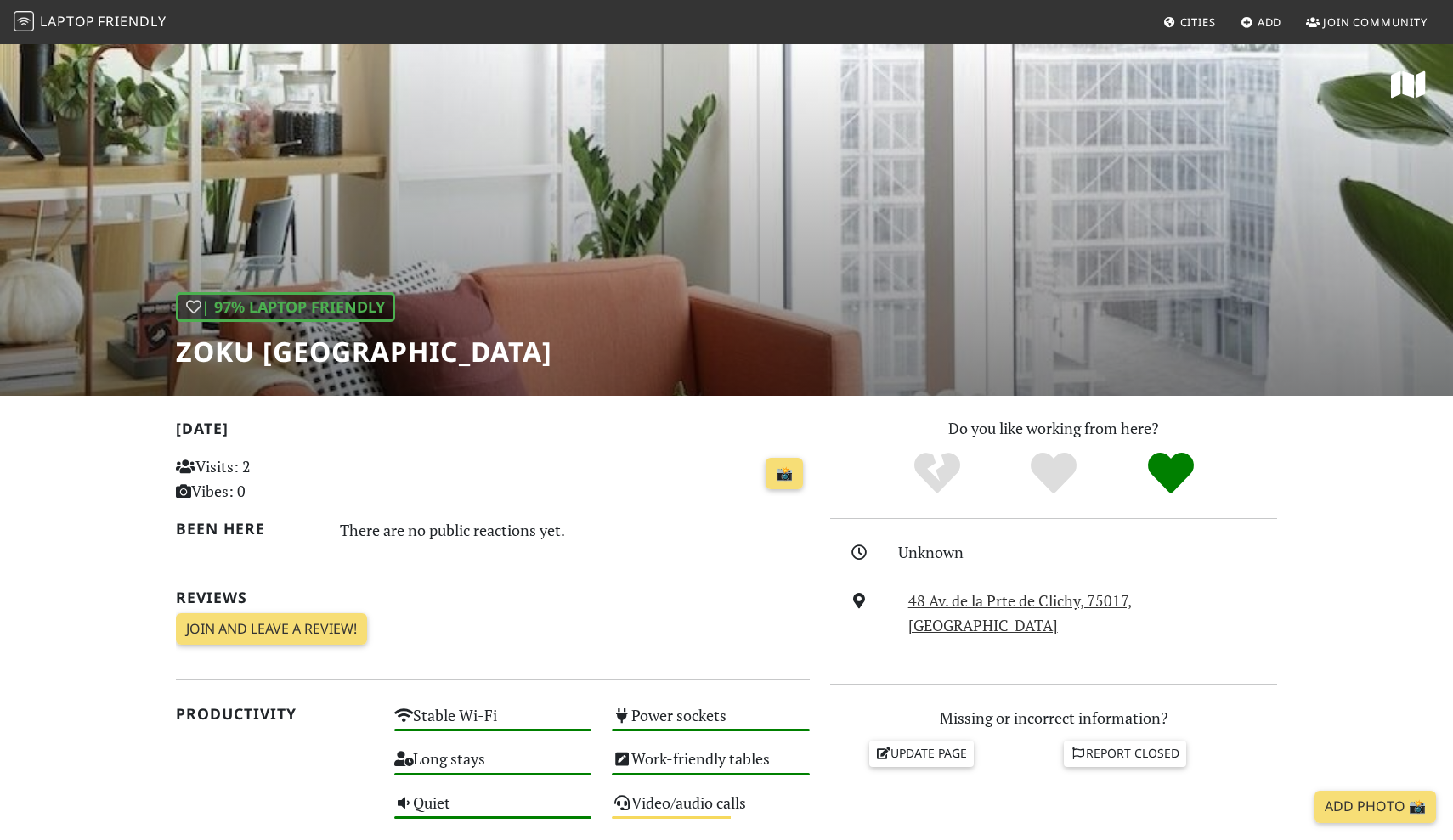
click at [523, 289] on div "| 97% Laptop Friendly Zoku Paris" at bounding box center [726, 219] width 1453 height 354
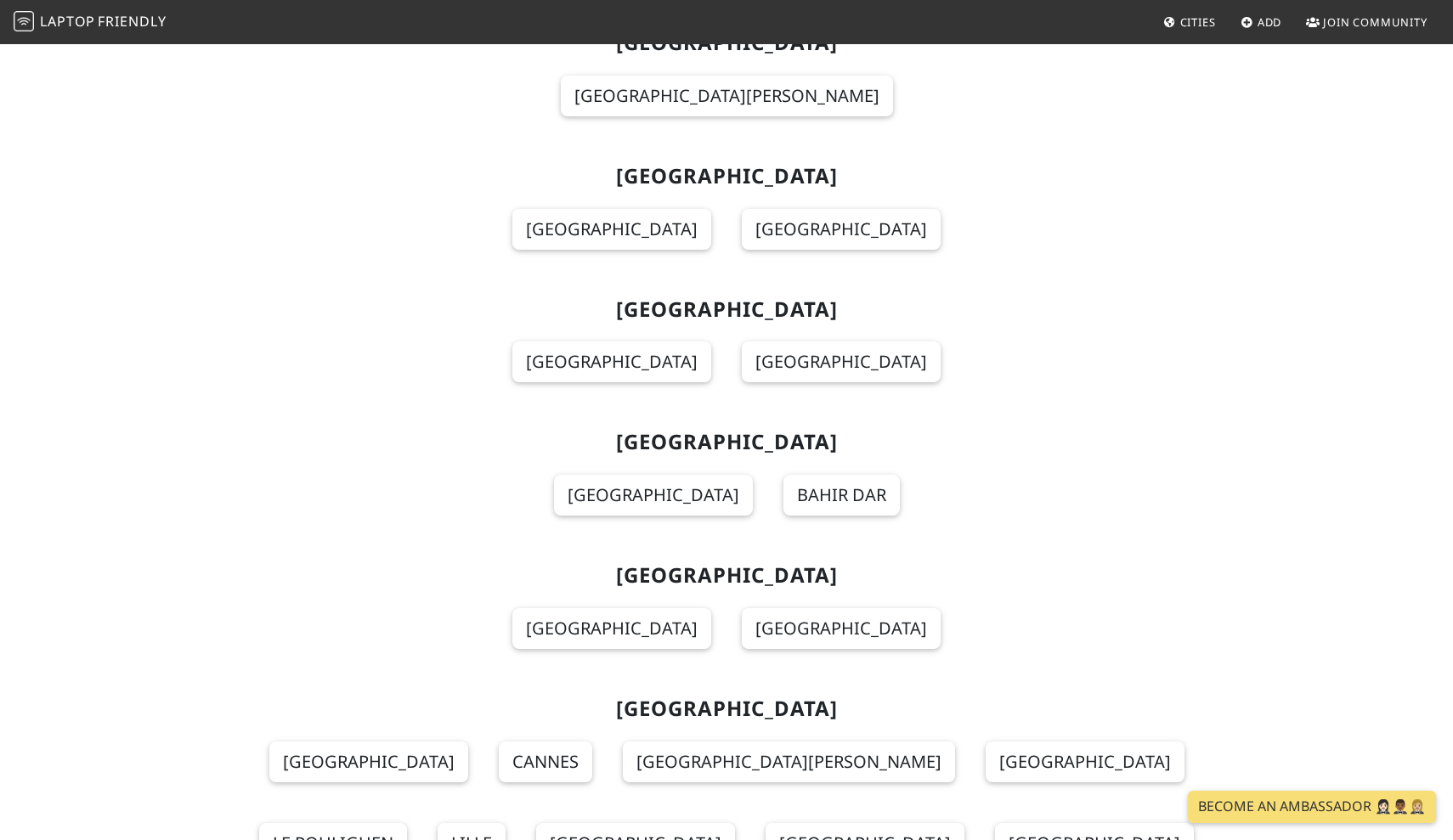
scroll to position [6250, 0]
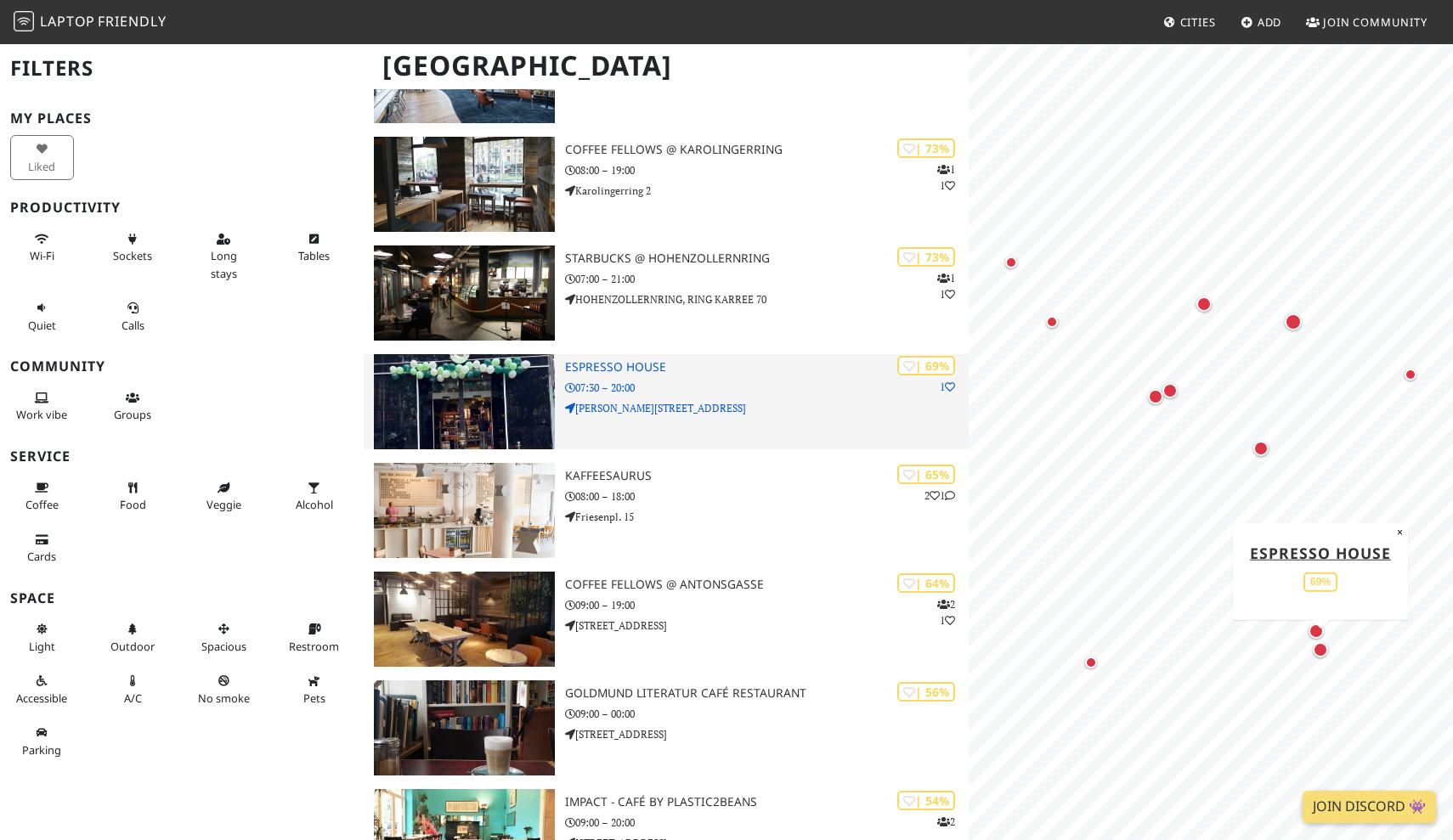
scroll to position [310, 0]
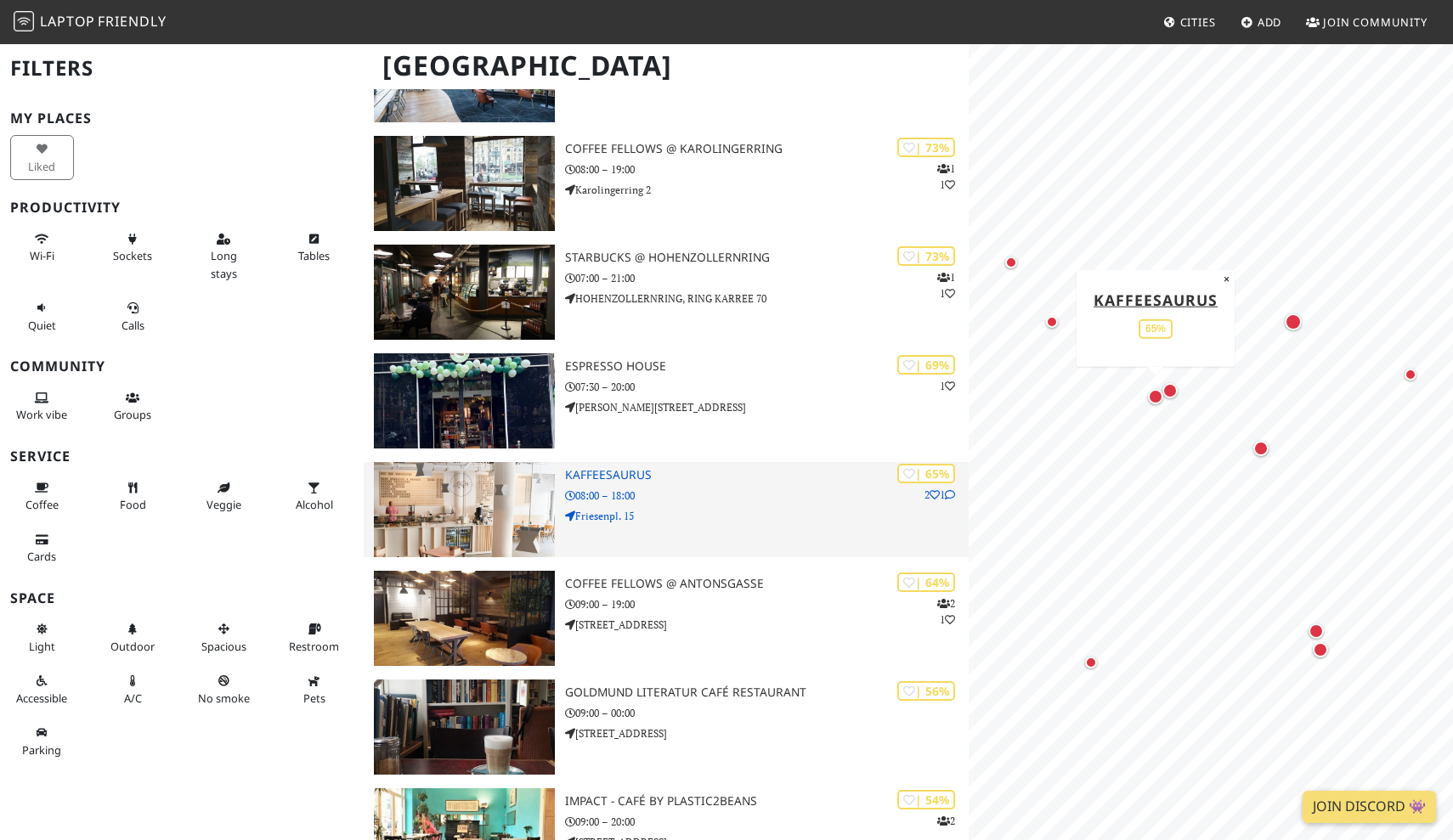
click at [706, 482] on div "| 65% 2 1 Kaffeesaurus 08:00 – 18:00 Friesenpl. 15" at bounding box center [766, 509] width 404 height 95
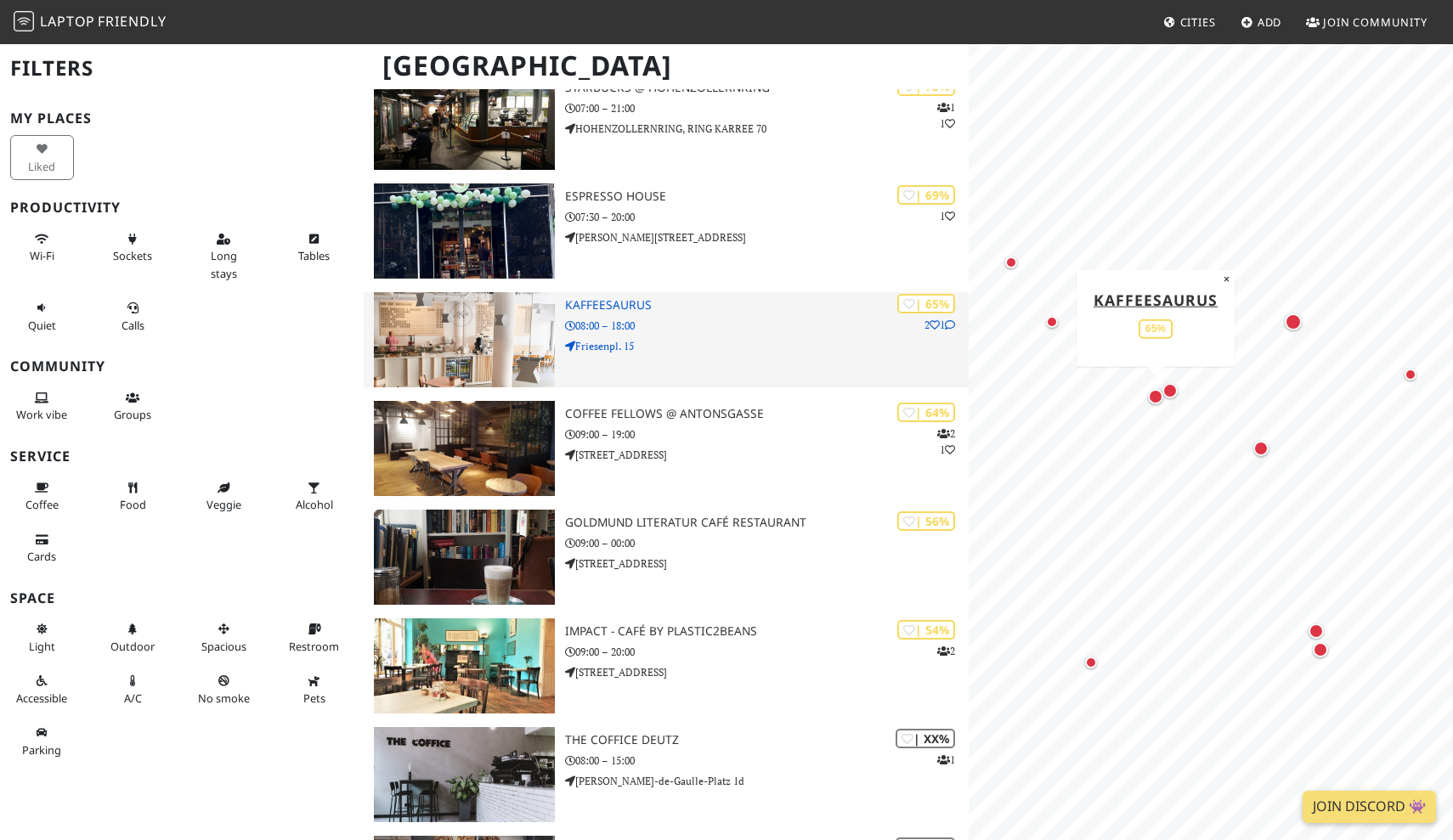
scroll to position [513, 0]
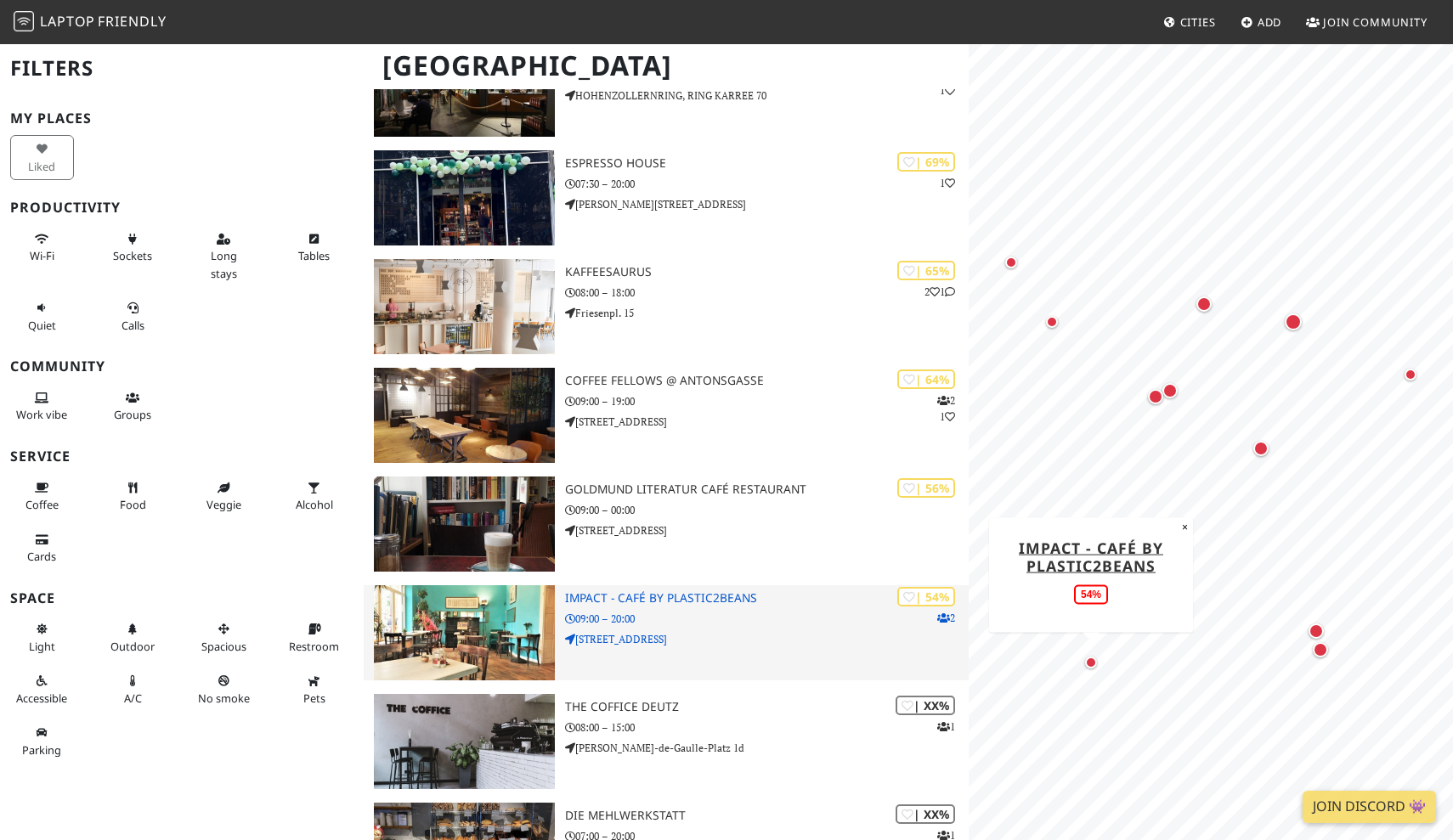
click at [476, 657] on img at bounding box center [464, 632] width 182 height 95
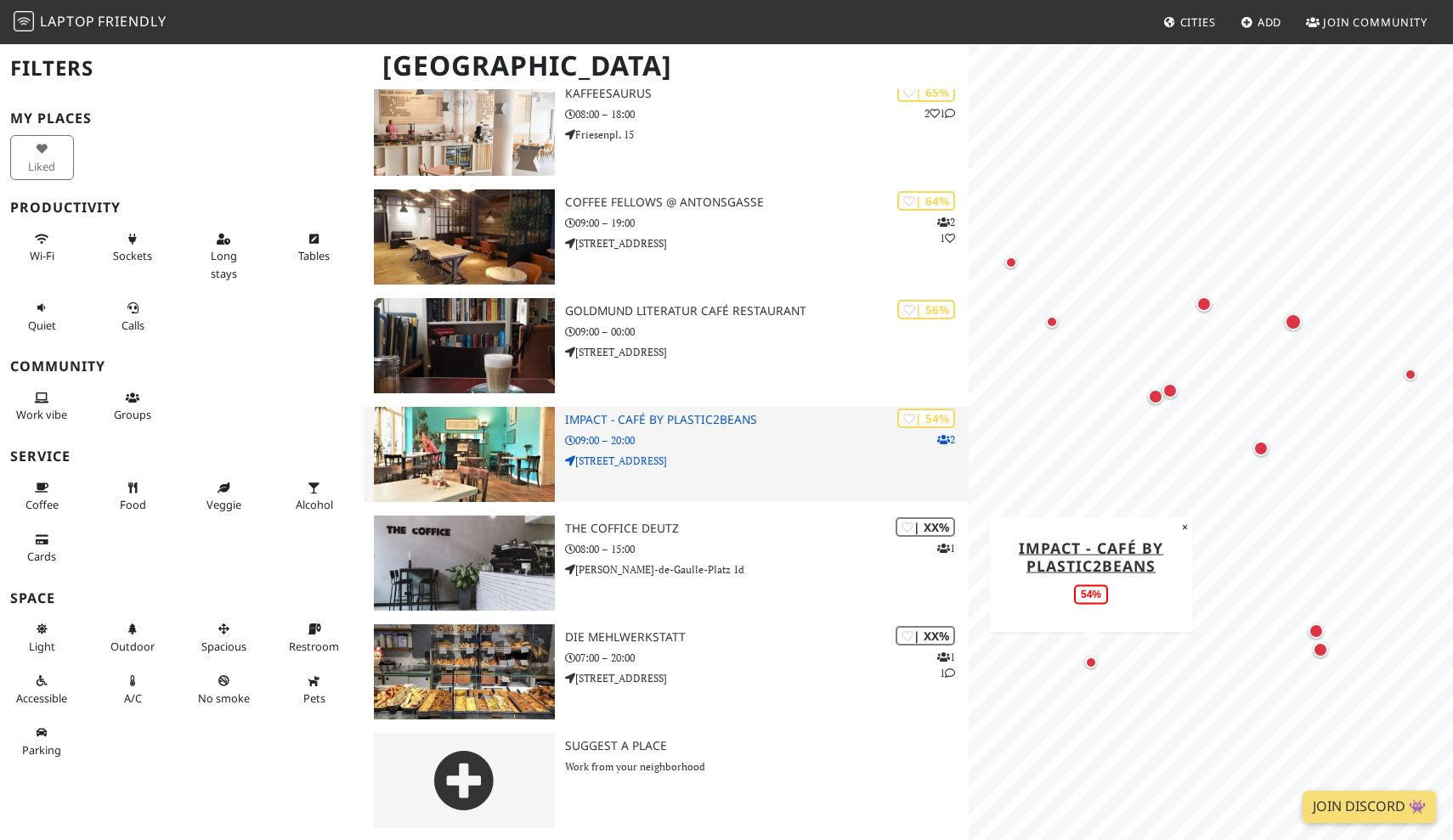
scroll to position [690, 0]
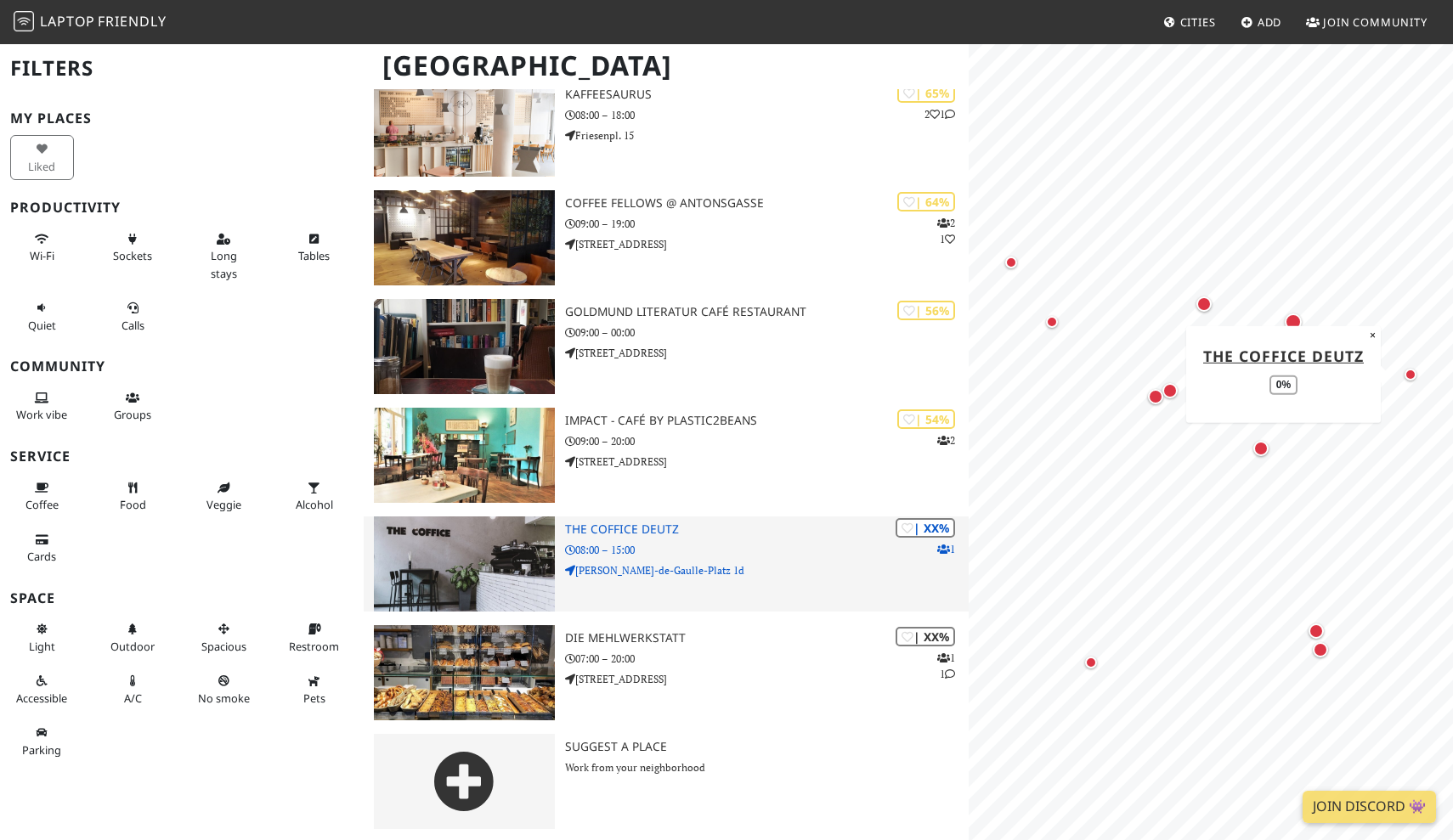
click at [495, 562] on img at bounding box center [464, 563] width 182 height 95
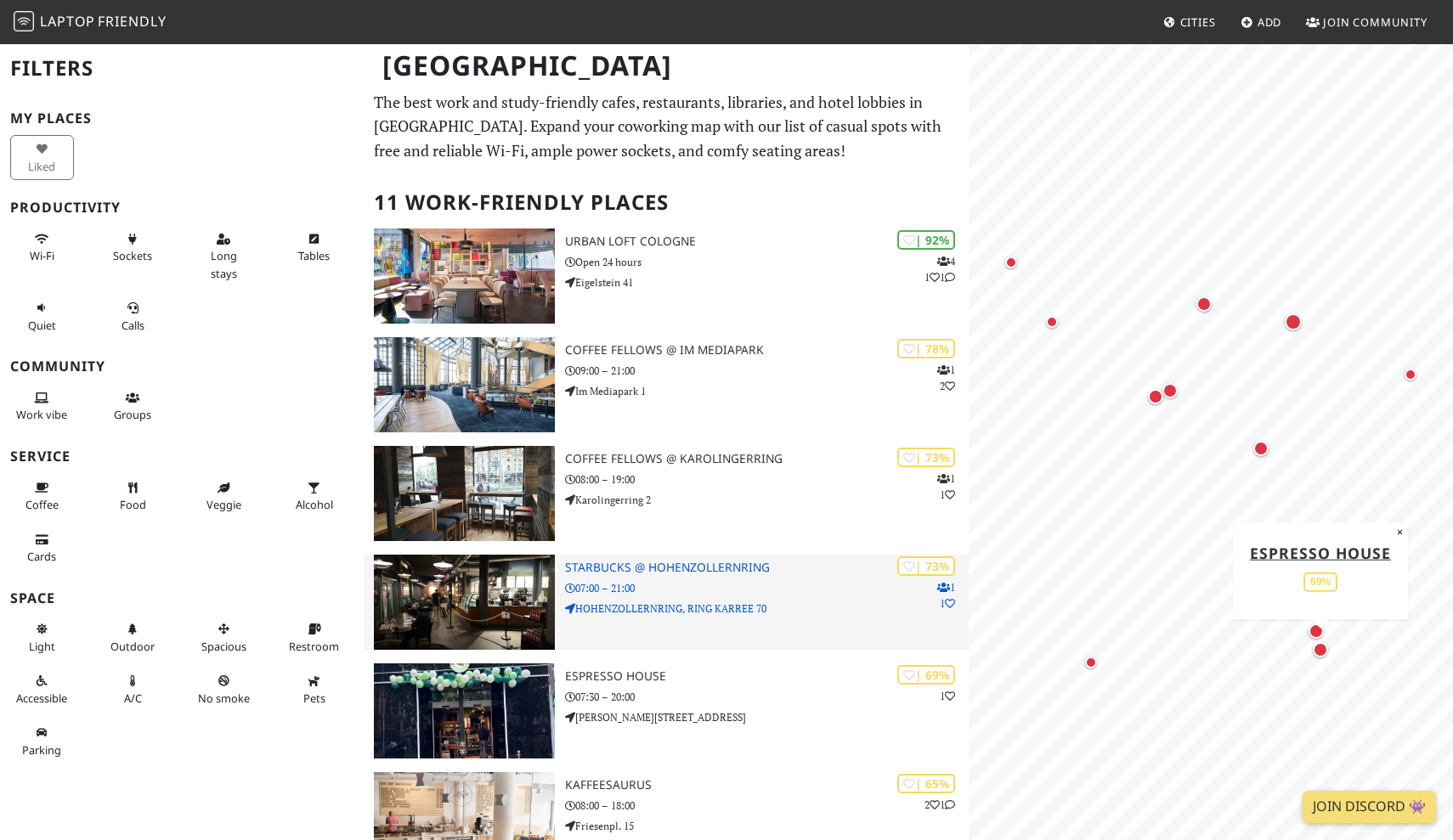
scroll to position [0, 0]
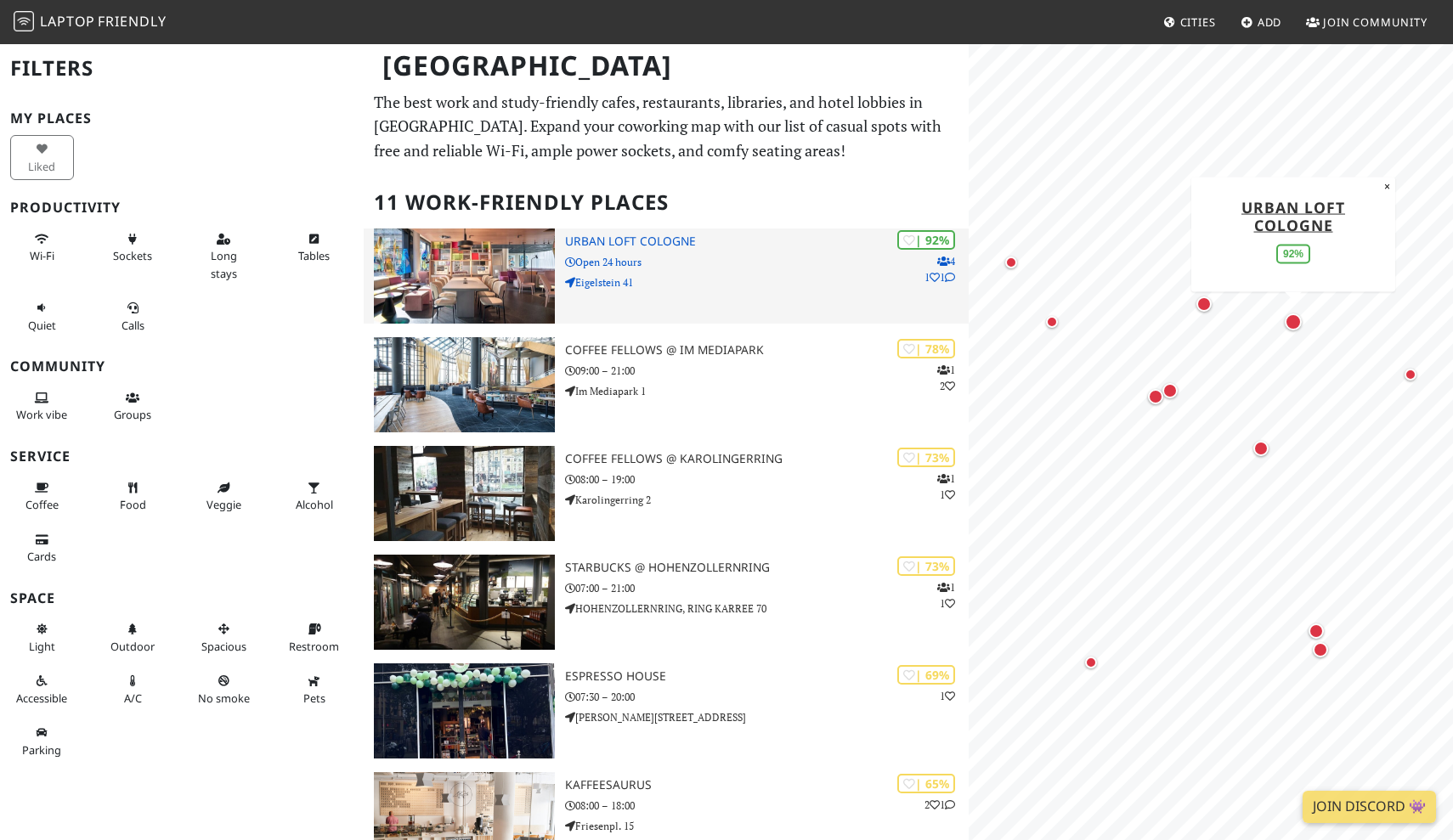
click at [620, 236] on h3 "URBAN LOFT Cologne" at bounding box center [766, 241] width 404 height 14
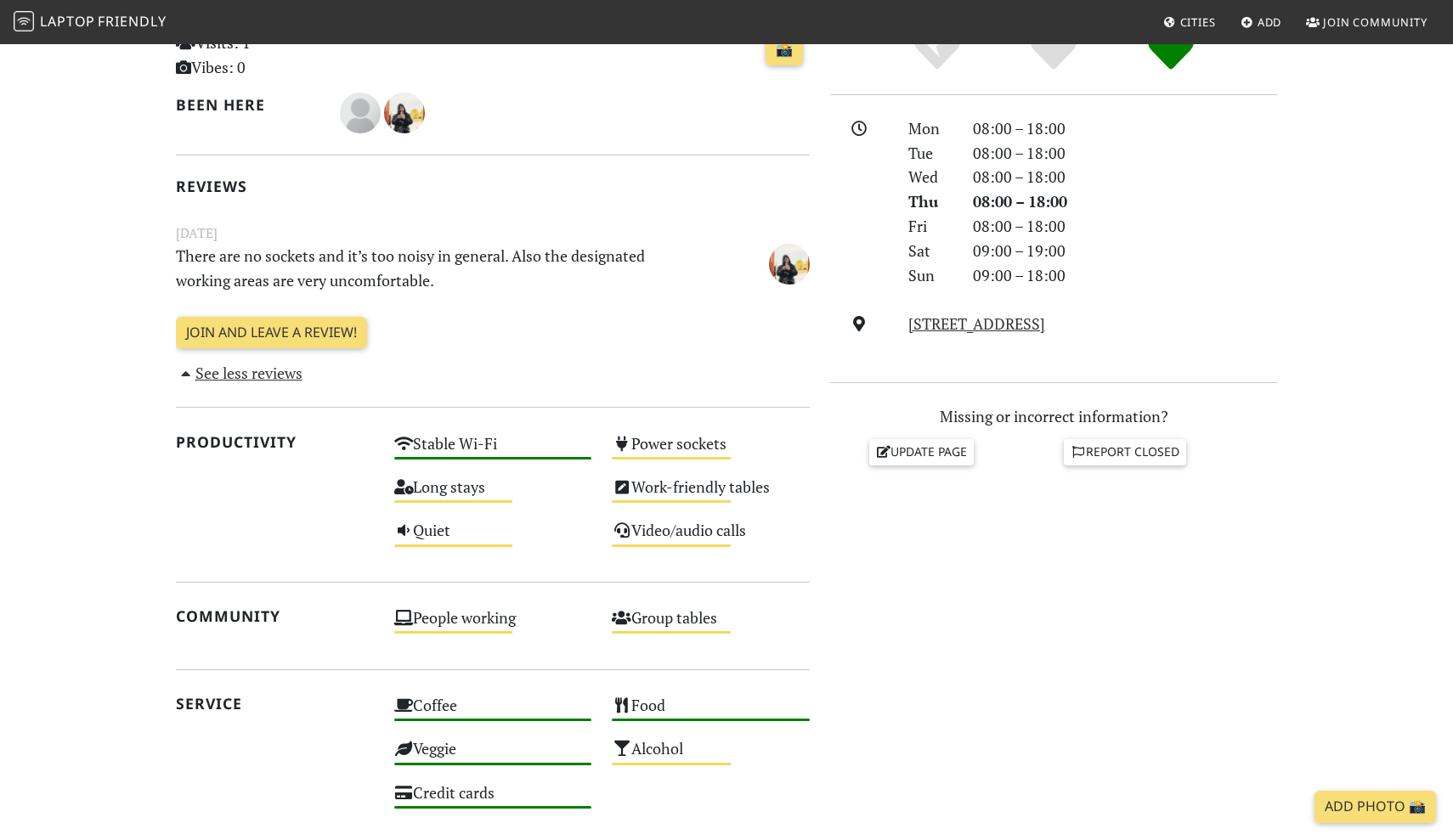
scroll to position [424, 0]
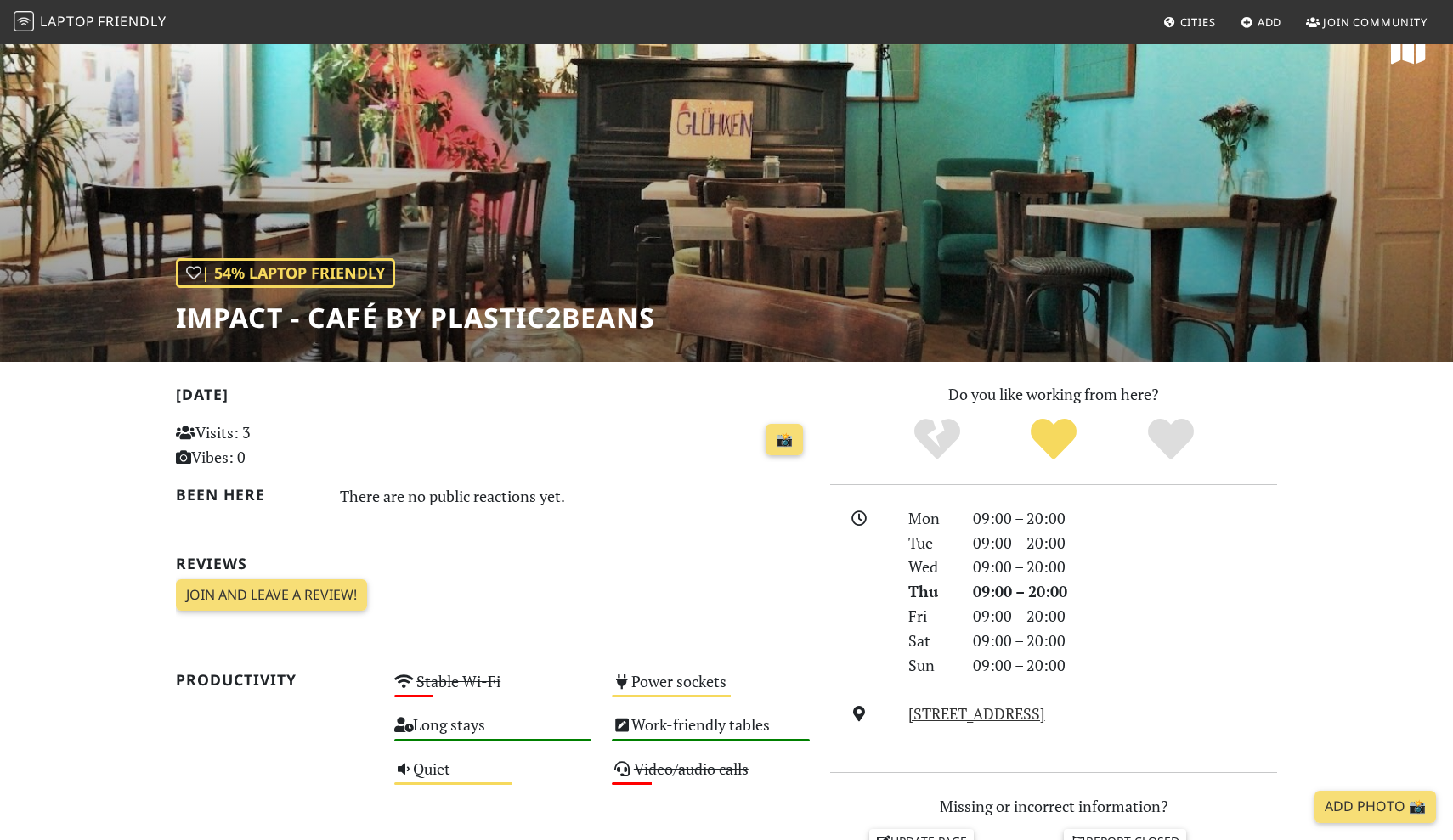
scroll to position [49, 0]
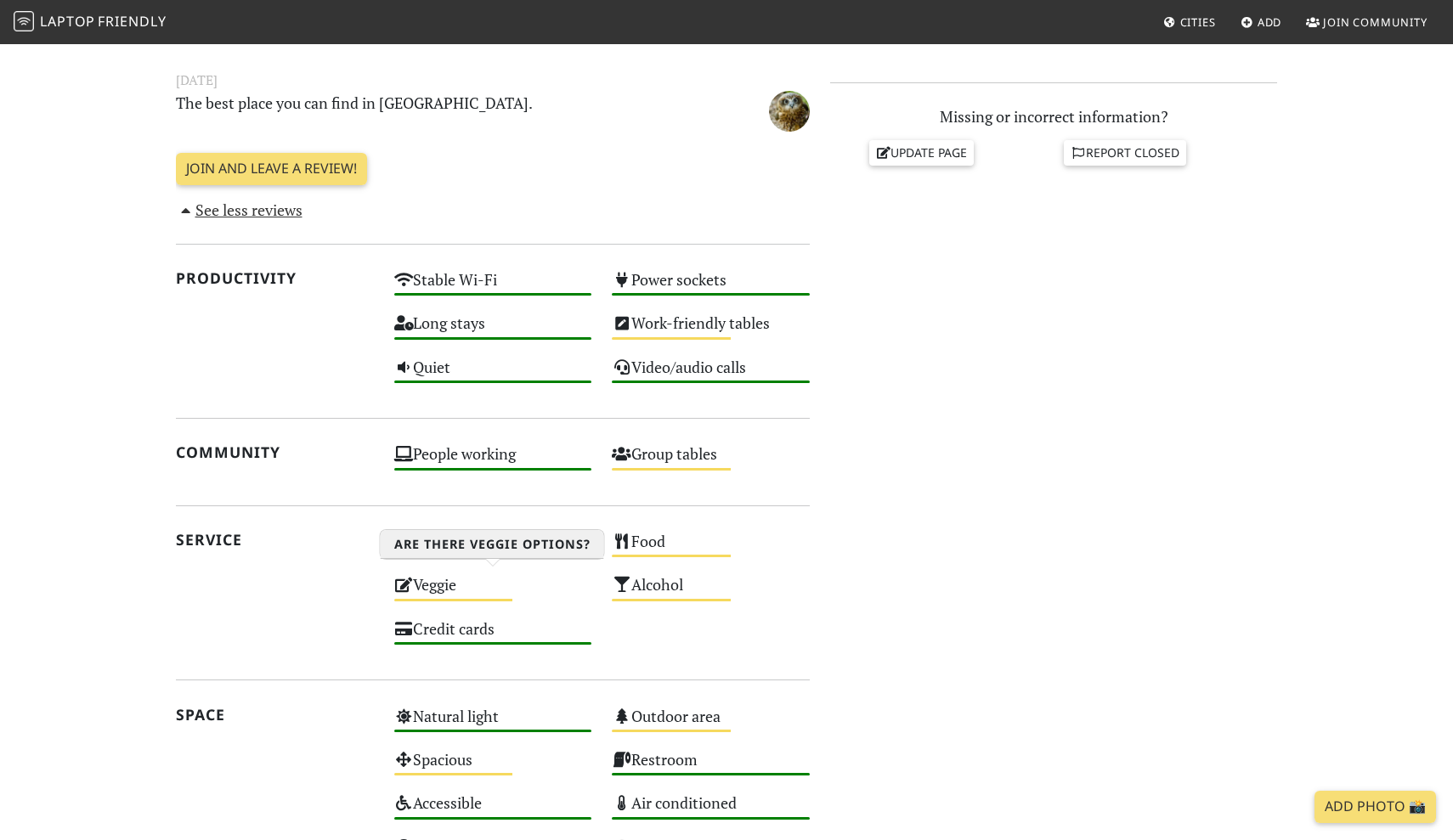
scroll to position [577, 0]
click at [661, 542] on div "Food Medium" at bounding box center [711, 549] width 218 height 43
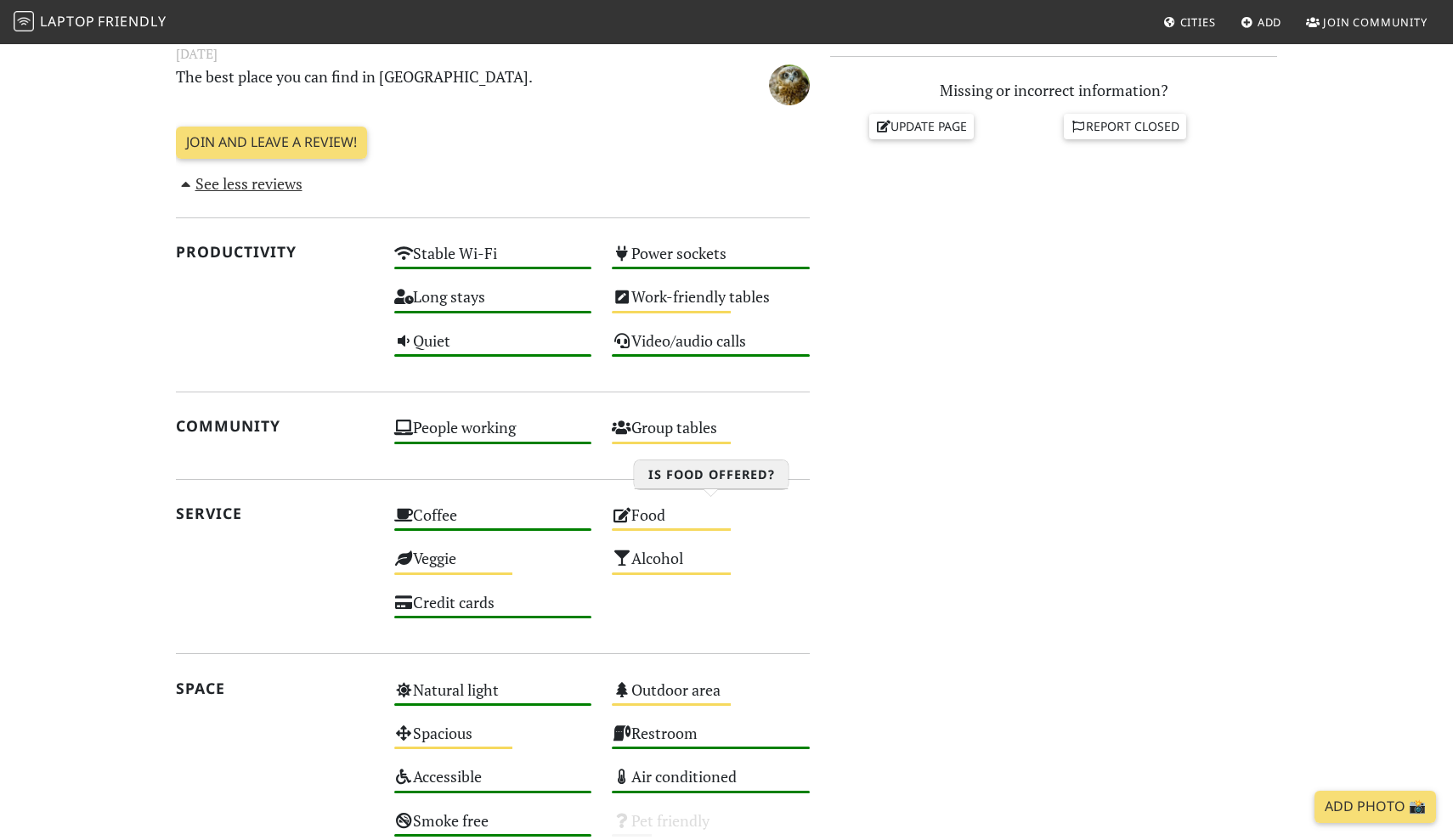
scroll to position [611, 0]
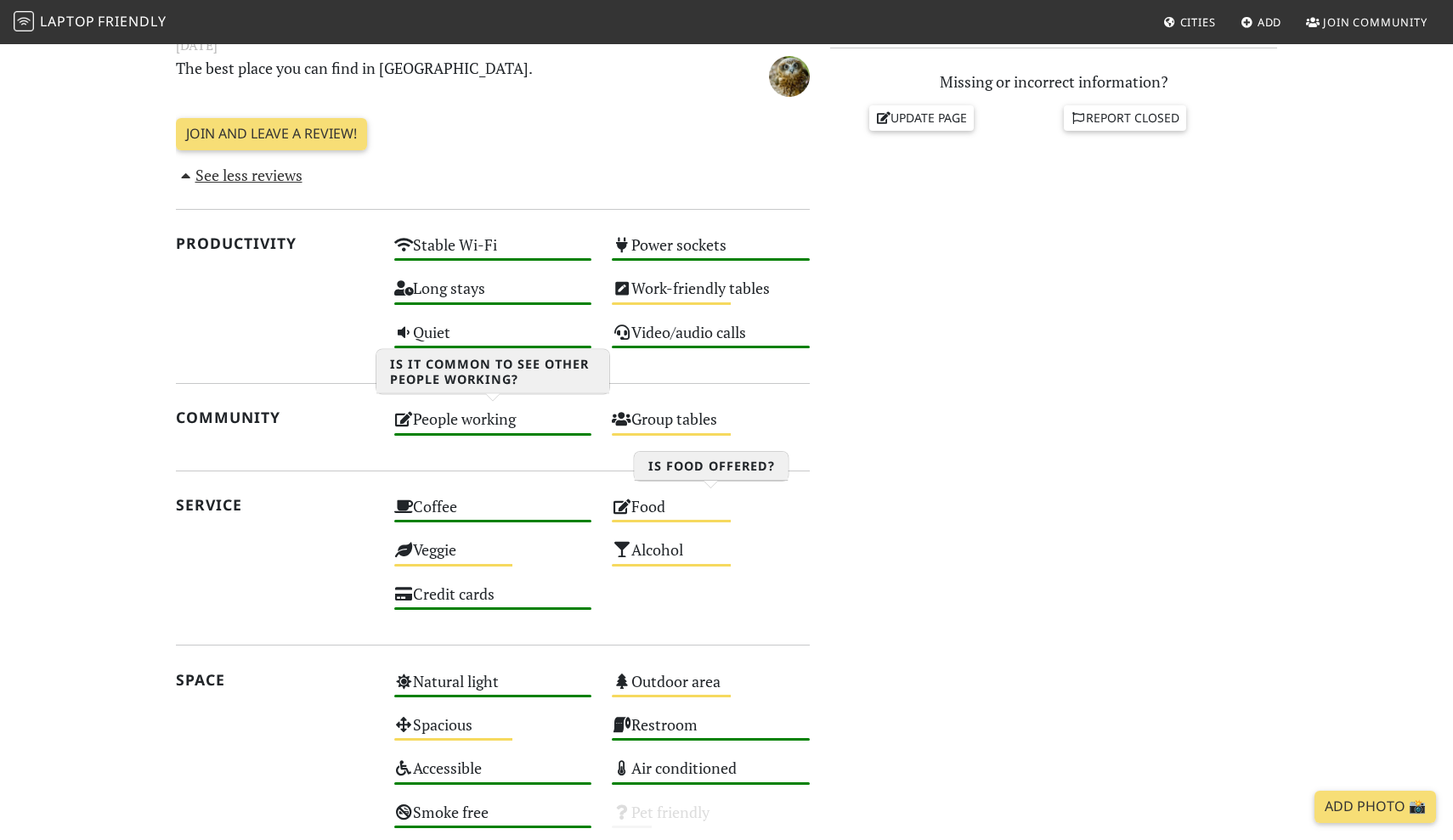
click at [413, 423] on div "People working High" at bounding box center [493, 427] width 218 height 43
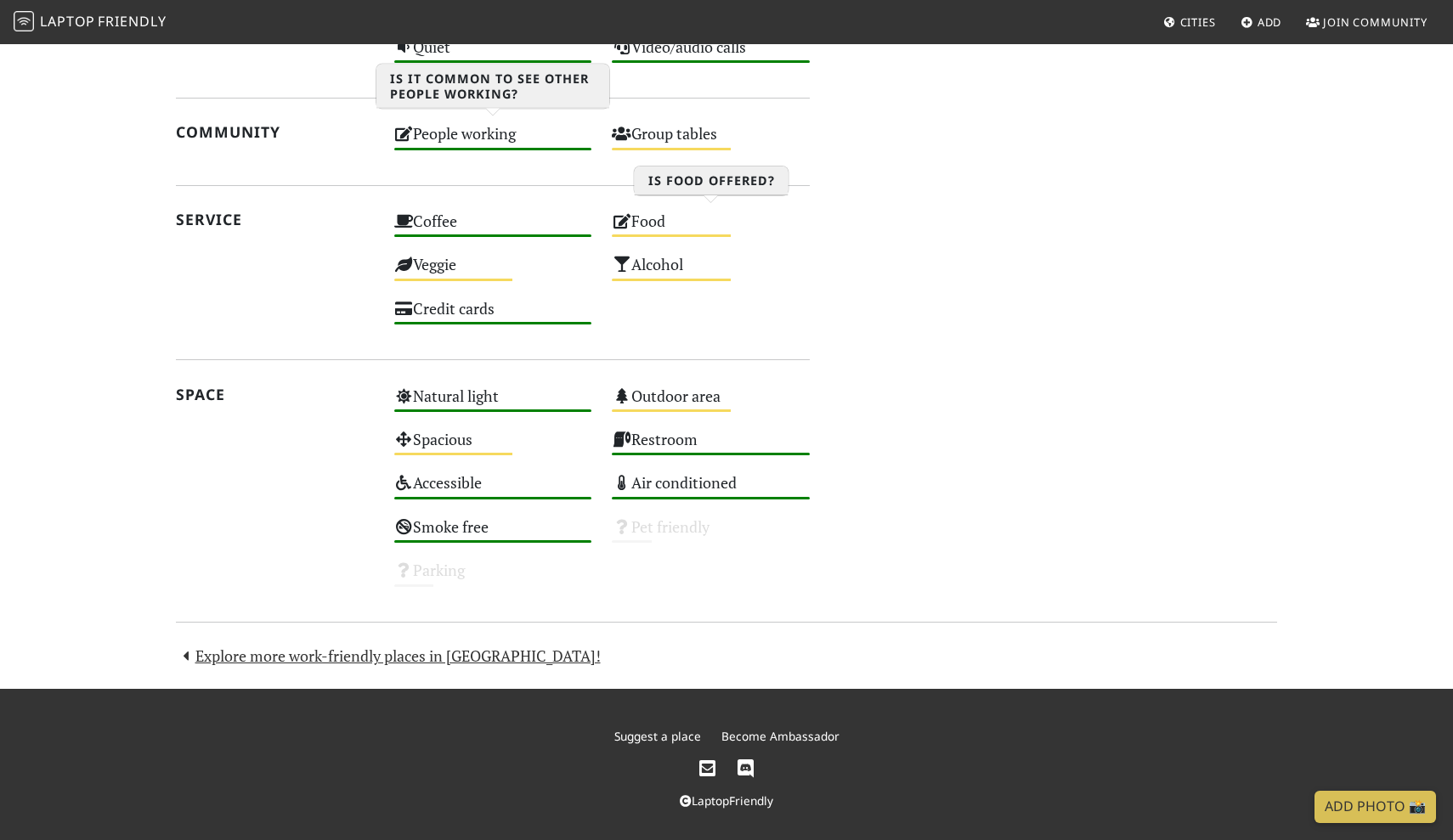
scroll to position [895, 0]
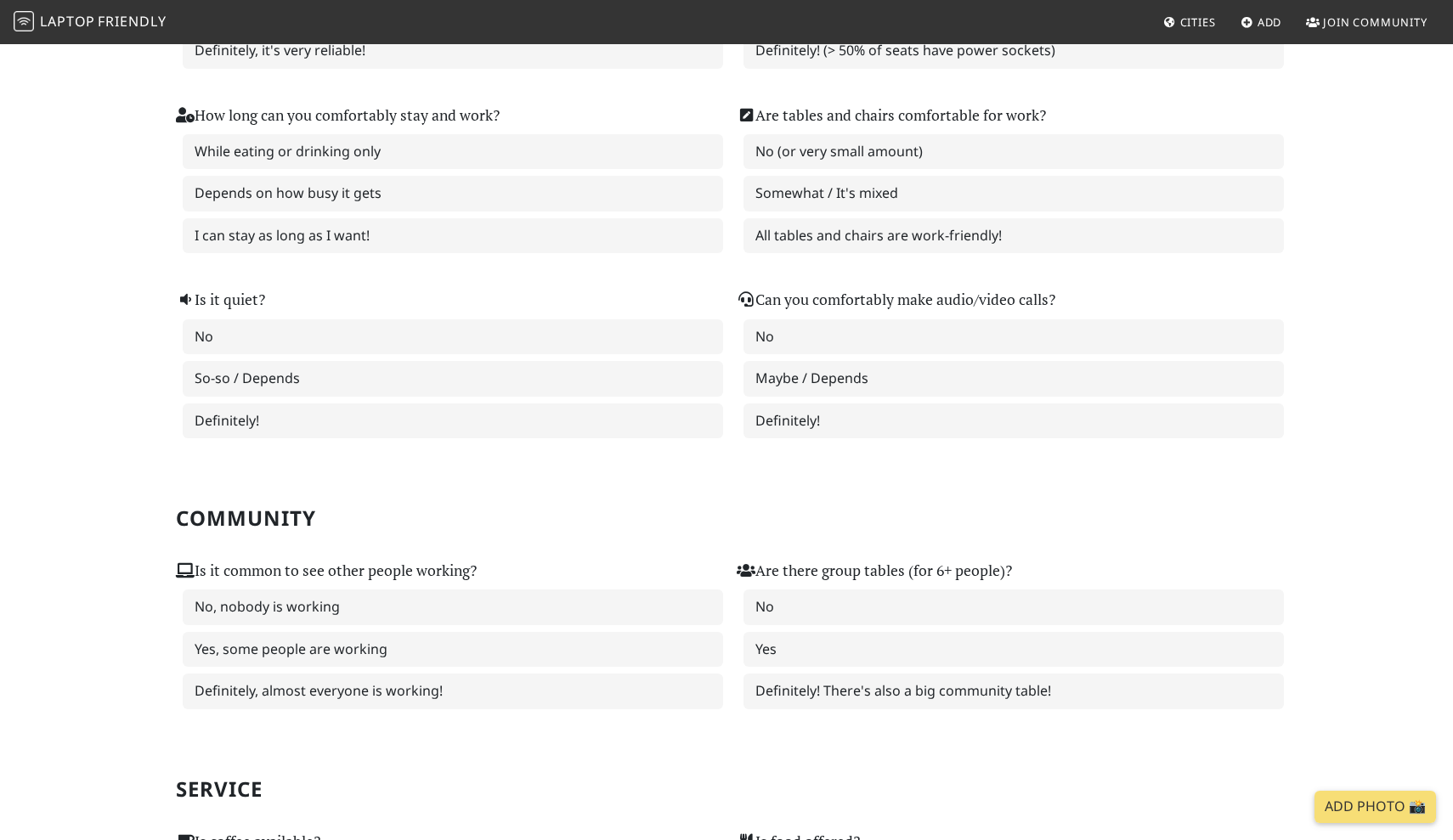
scroll to position [345, 0]
